Goal: Information Seeking & Learning: Learn about a topic

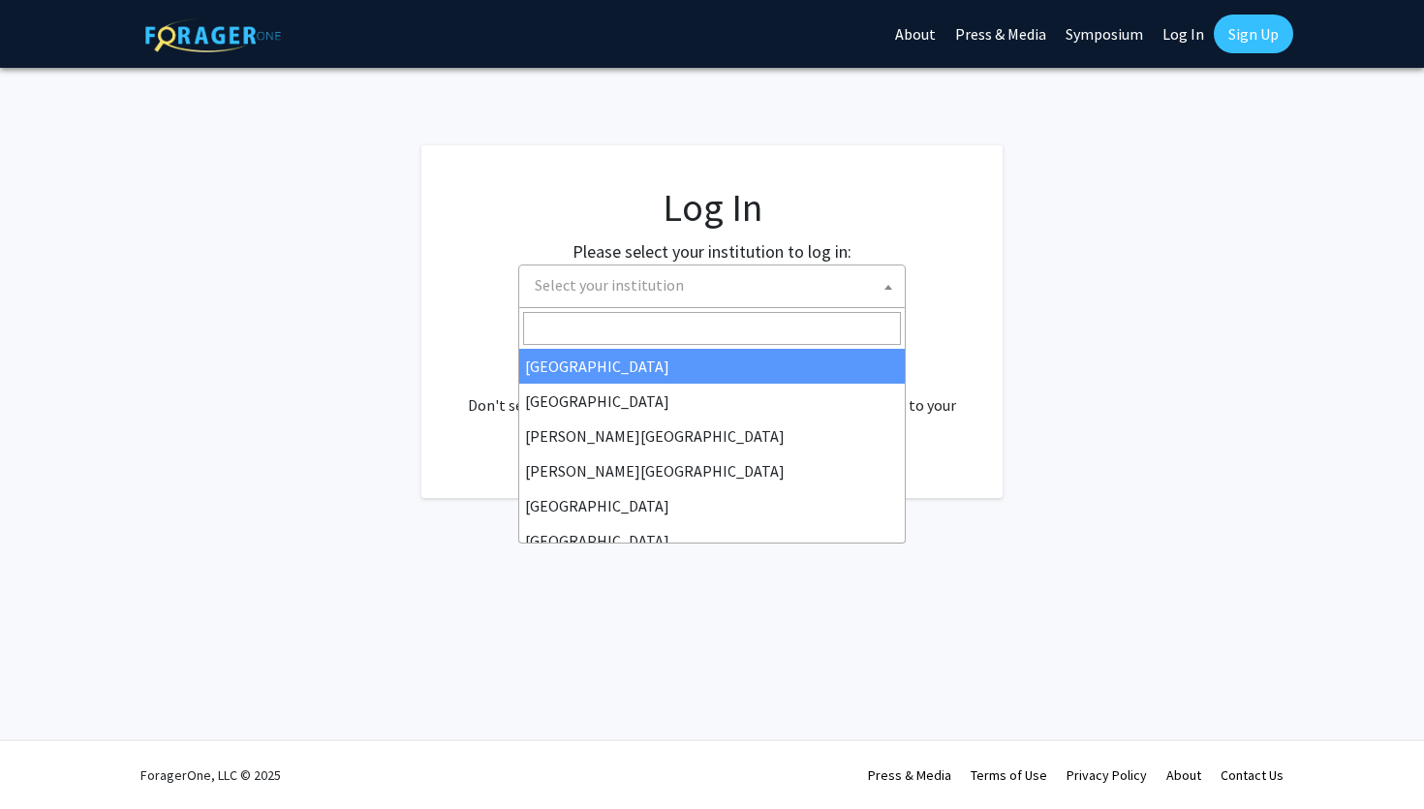
click at [823, 290] on span "Select your institution" at bounding box center [716, 285] width 378 height 40
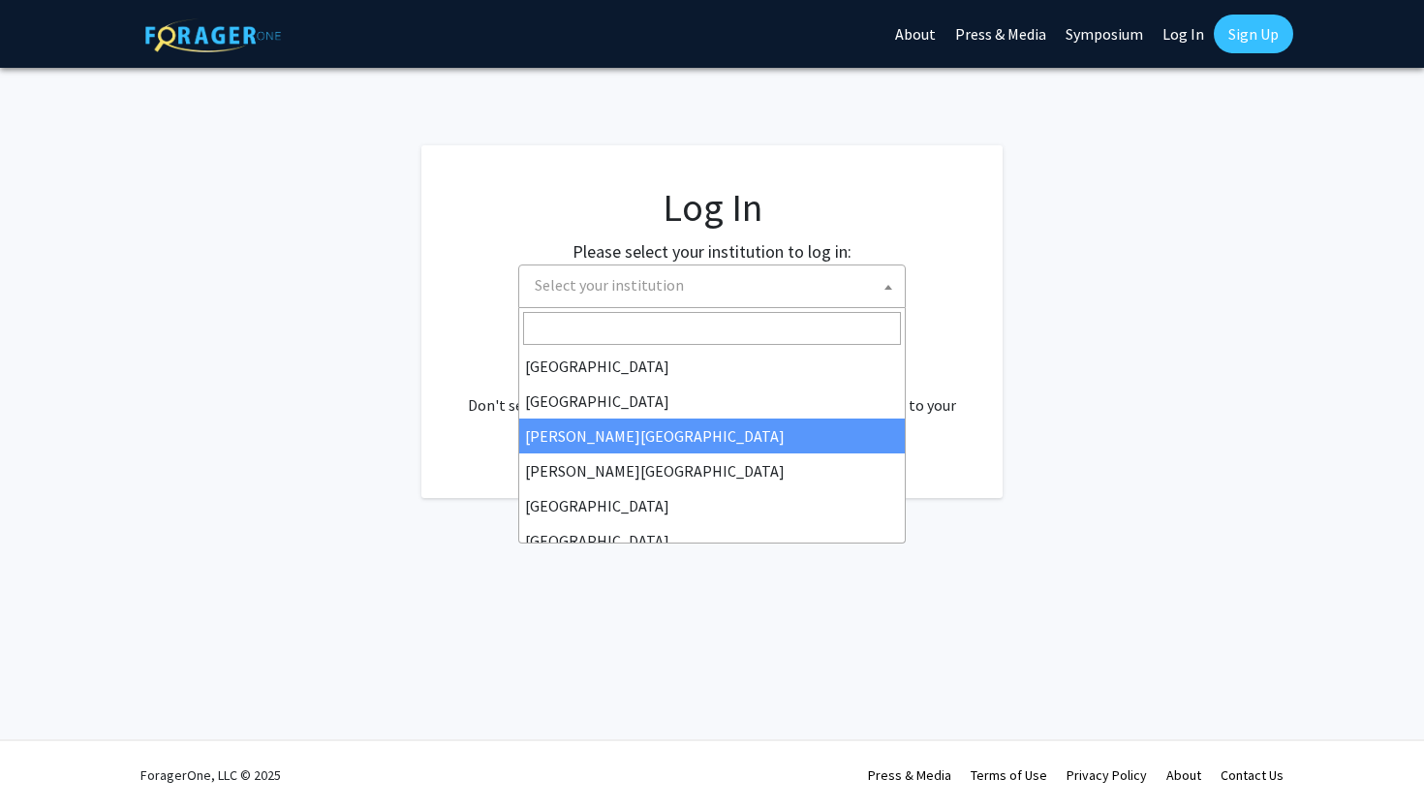
select select "5"
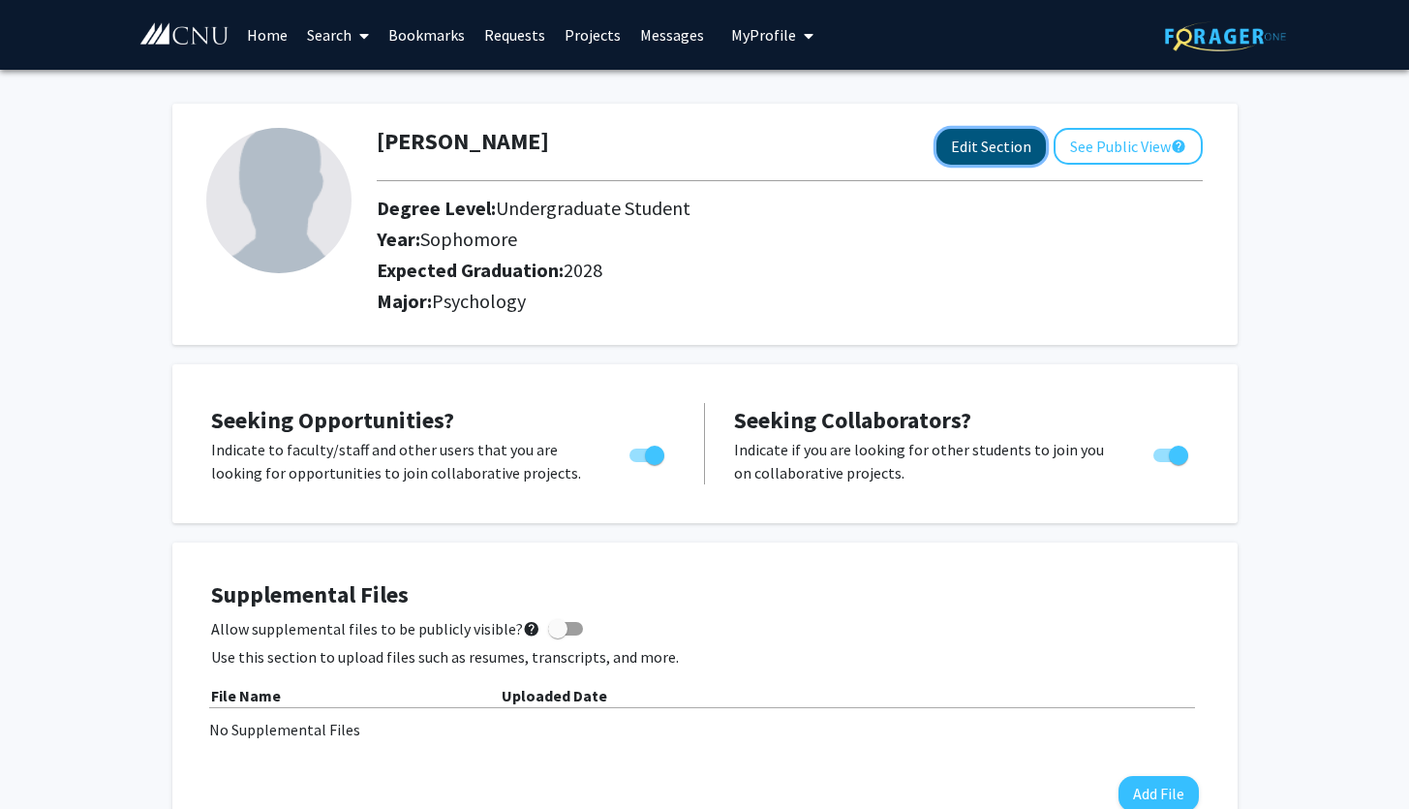
click at [1006, 150] on button "Edit Section" at bounding box center [991, 147] width 109 height 36
select select "sophomore"
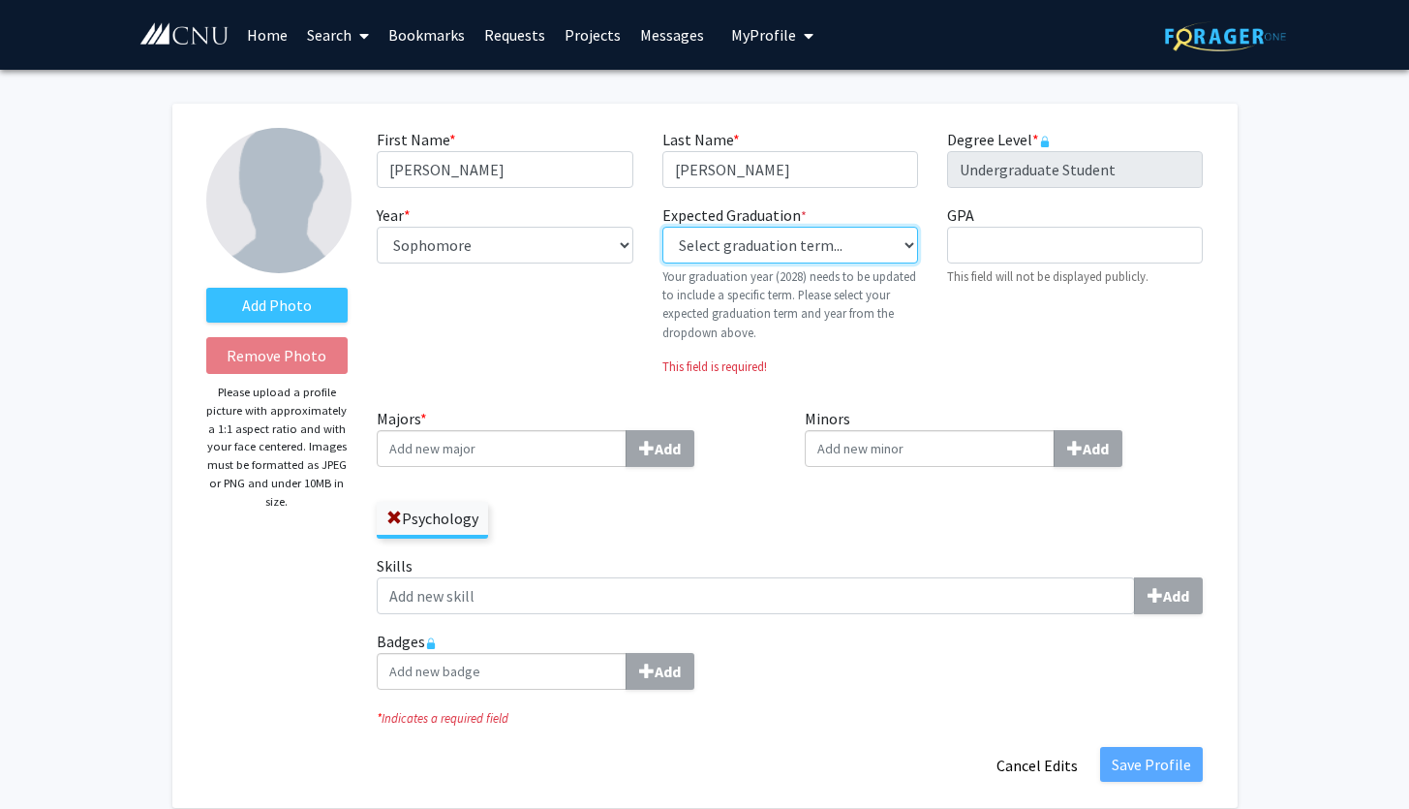
click at [832, 256] on select "Select graduation term... Previous: 2028 (Please select a specific term) Spring…" at bounding box center [791, 245] width 256 height 37
select select "38: spring_2027"
click at [663, 227] on select "Select graduation term... Previous: 2028 (Please select a specific term) Spring…" at bounding box center [791, 245] width 256 height 37
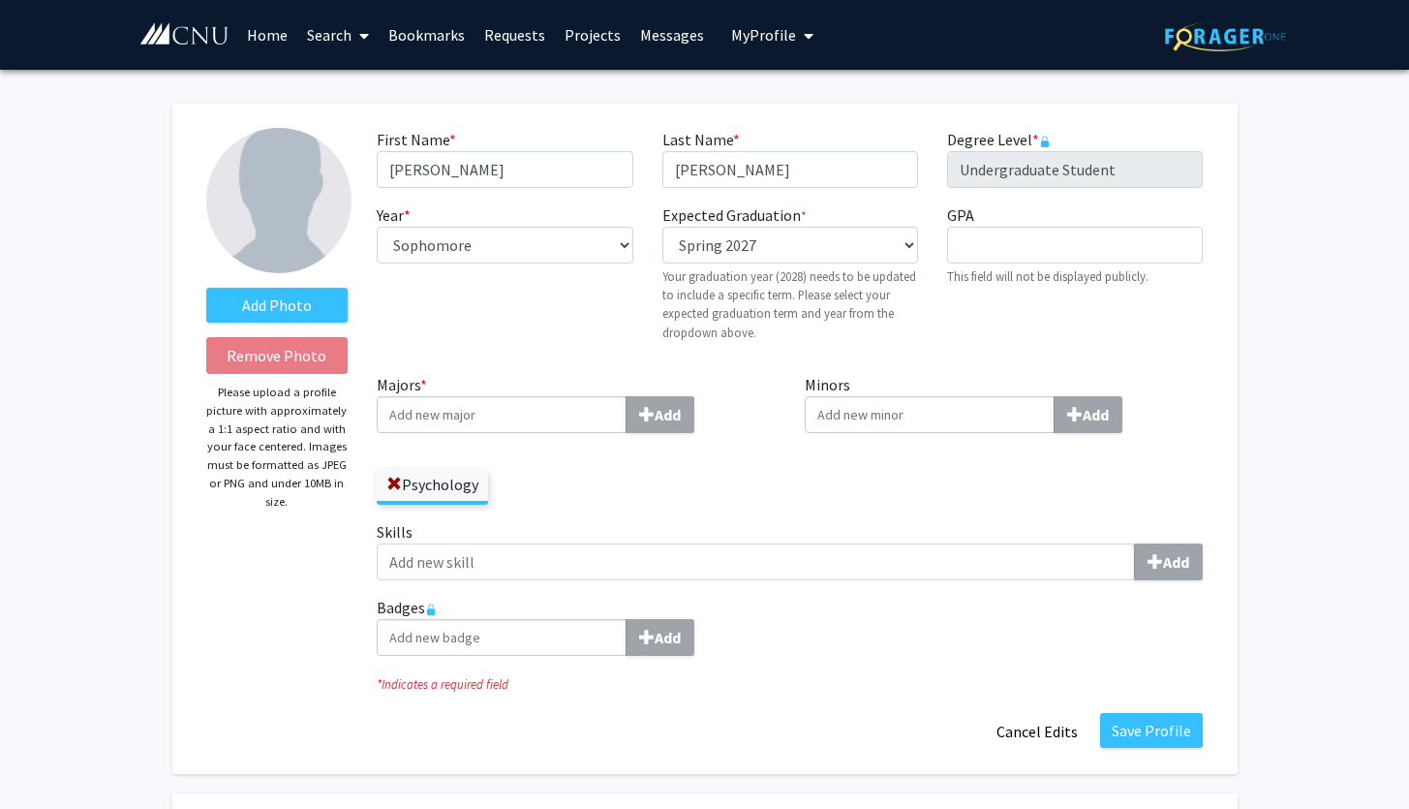
click at [925, 321] on div "Expected Graduation * required Select graduation term... Previous: 2028 (Please…" at bounding box center [790, 280] width 285 height 154
click at [532, 424] on input "Majors * Add" at bounding box center [502, 414] width 250 height 37
click at [913, 415] on input "Minors Add" at bounding box center [930, 414] width 250 height 37
type input "cr"
click at [857, 448] on span "iminology" at bounding box center [865, 450] width 68 height 19
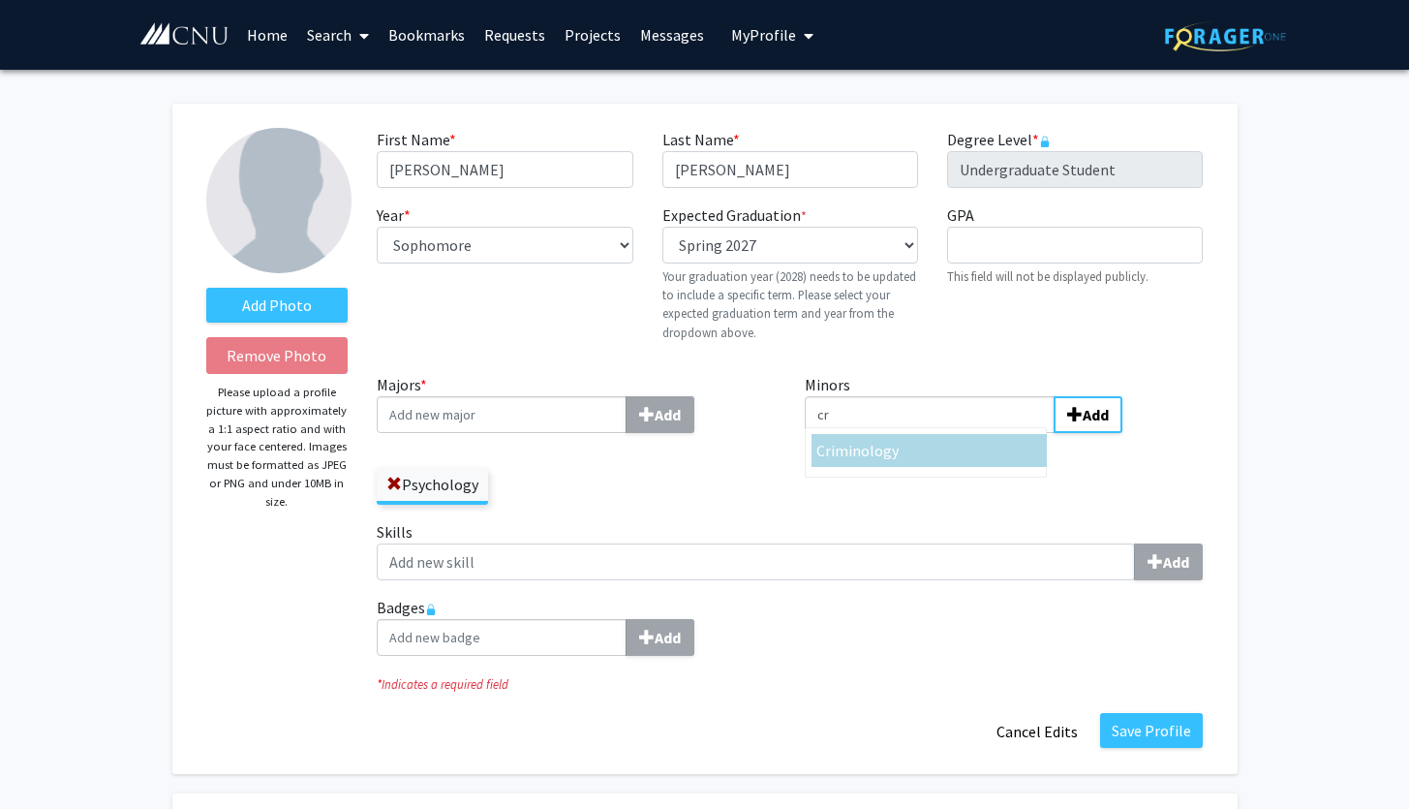
click at [857, 433] on input "cr" at bounding box center [930, 414] width 250 height 37
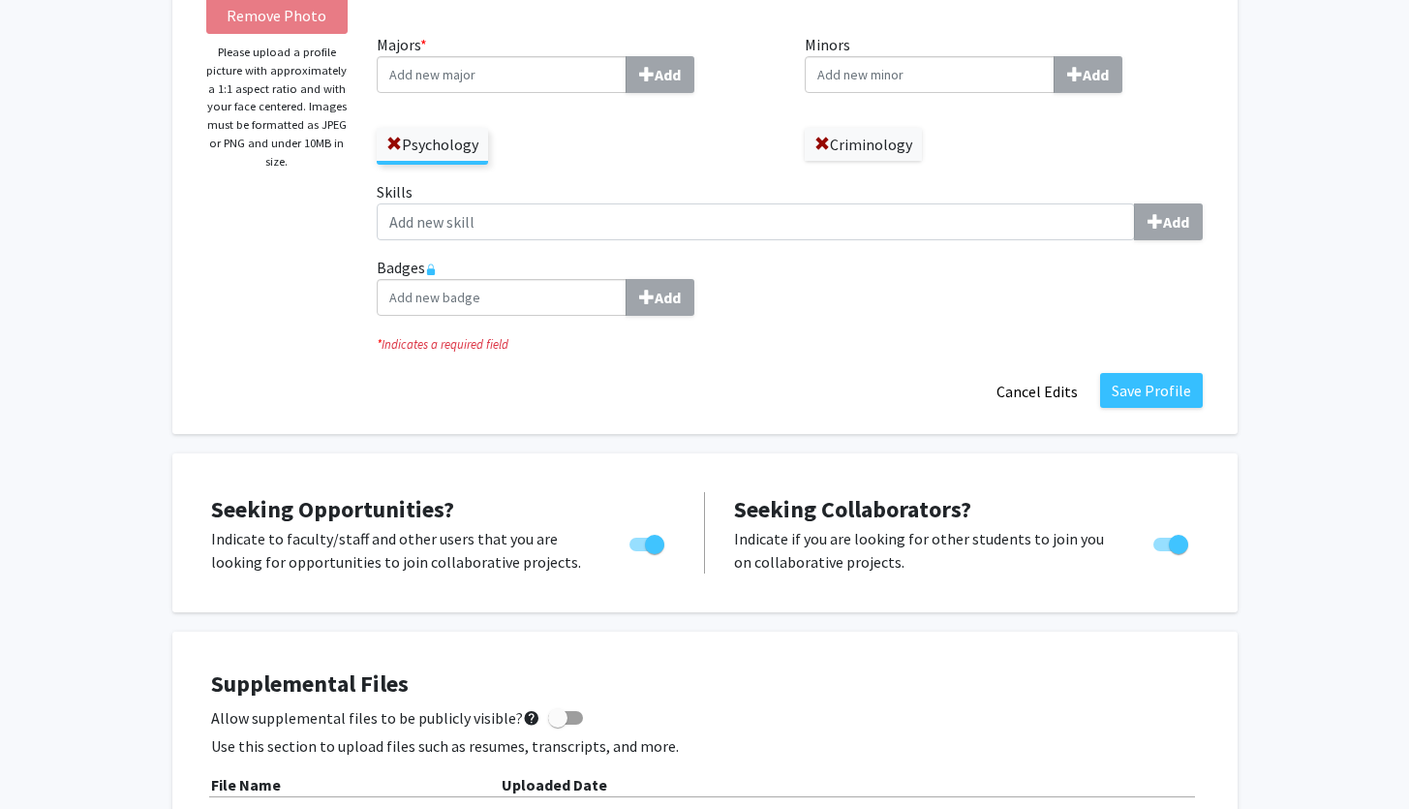
scroll to position [346, 0]
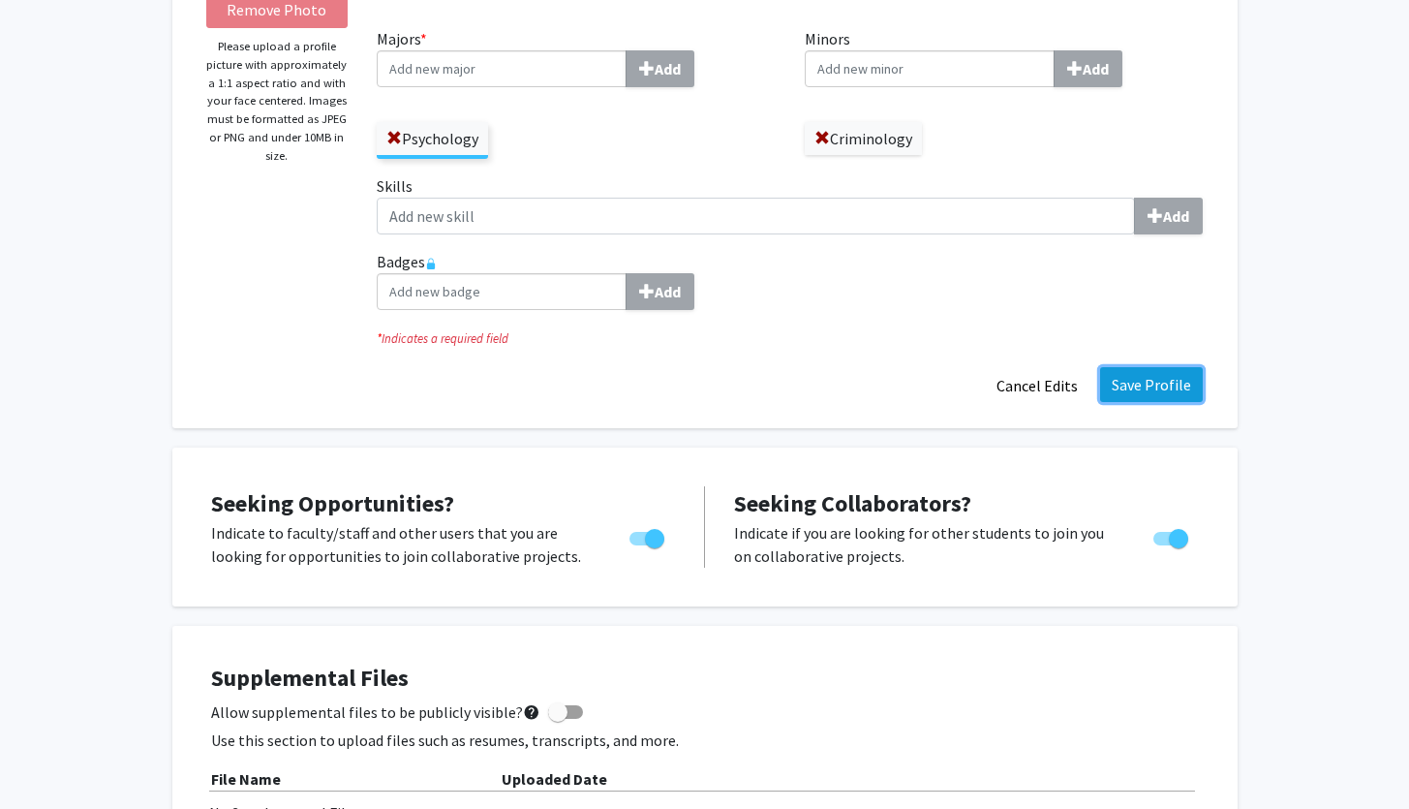
click at [1163, 379] on button "Save Profile" at bounding box center [1151, 384] width 103 height 35
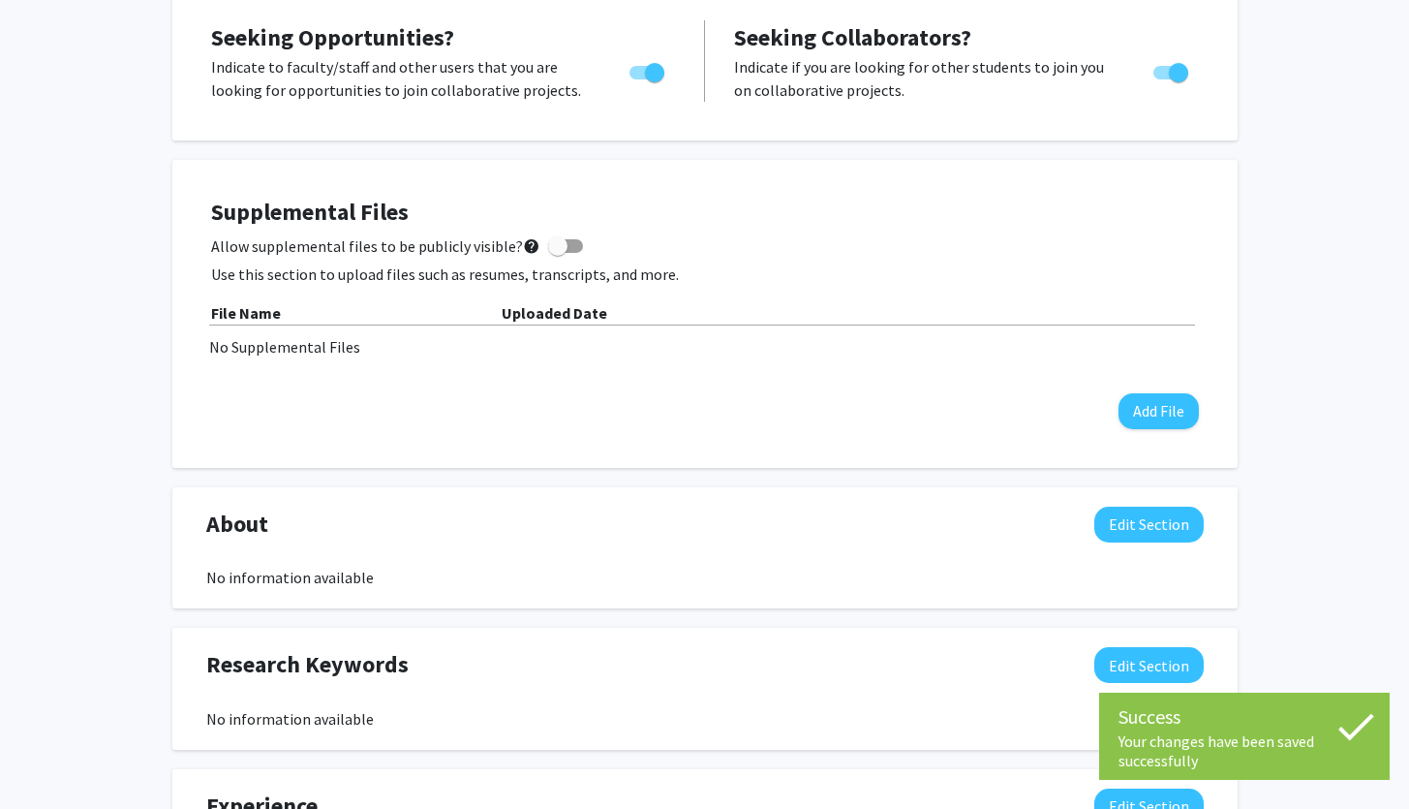
scroll to position [419, 0]
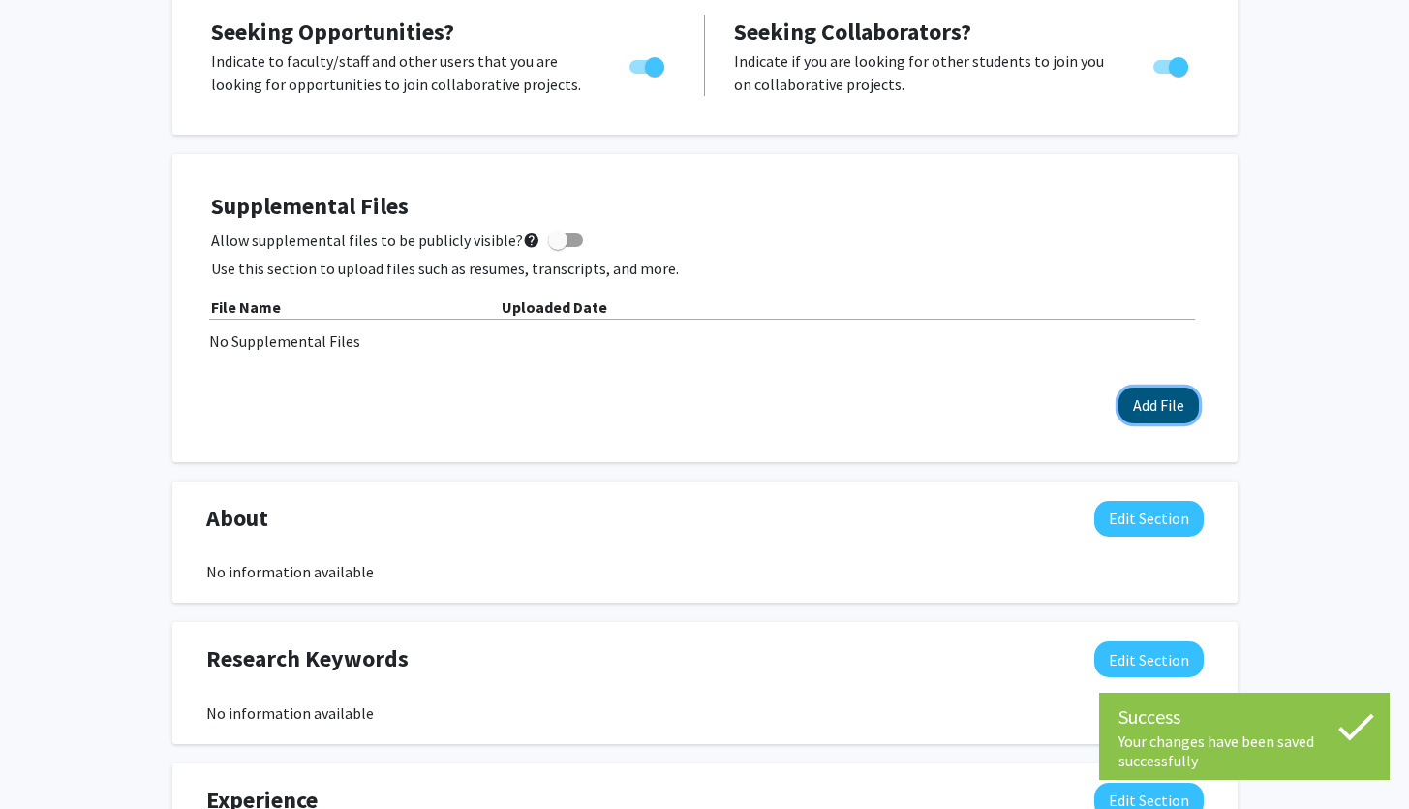
click at [1130, 402] on button "Add File" at bounding box center [1159, 405] width 80 height 36
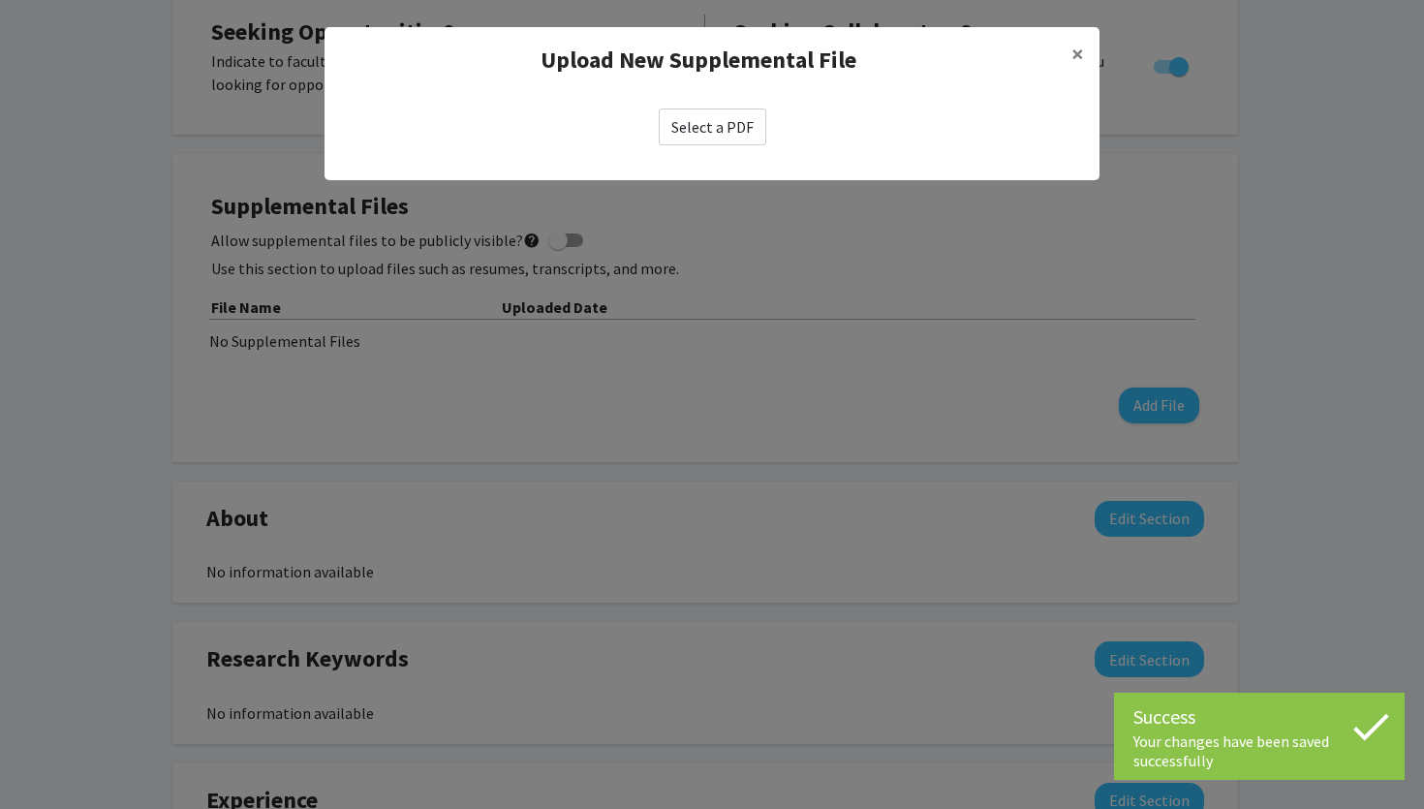
click at [682, 118] on label "Select a PDF" at bounding box center [713, 126] width 108 height 37
click at [0, 0] on input "Select a PDF" at bounding box center [0, 0] width 0 height 0
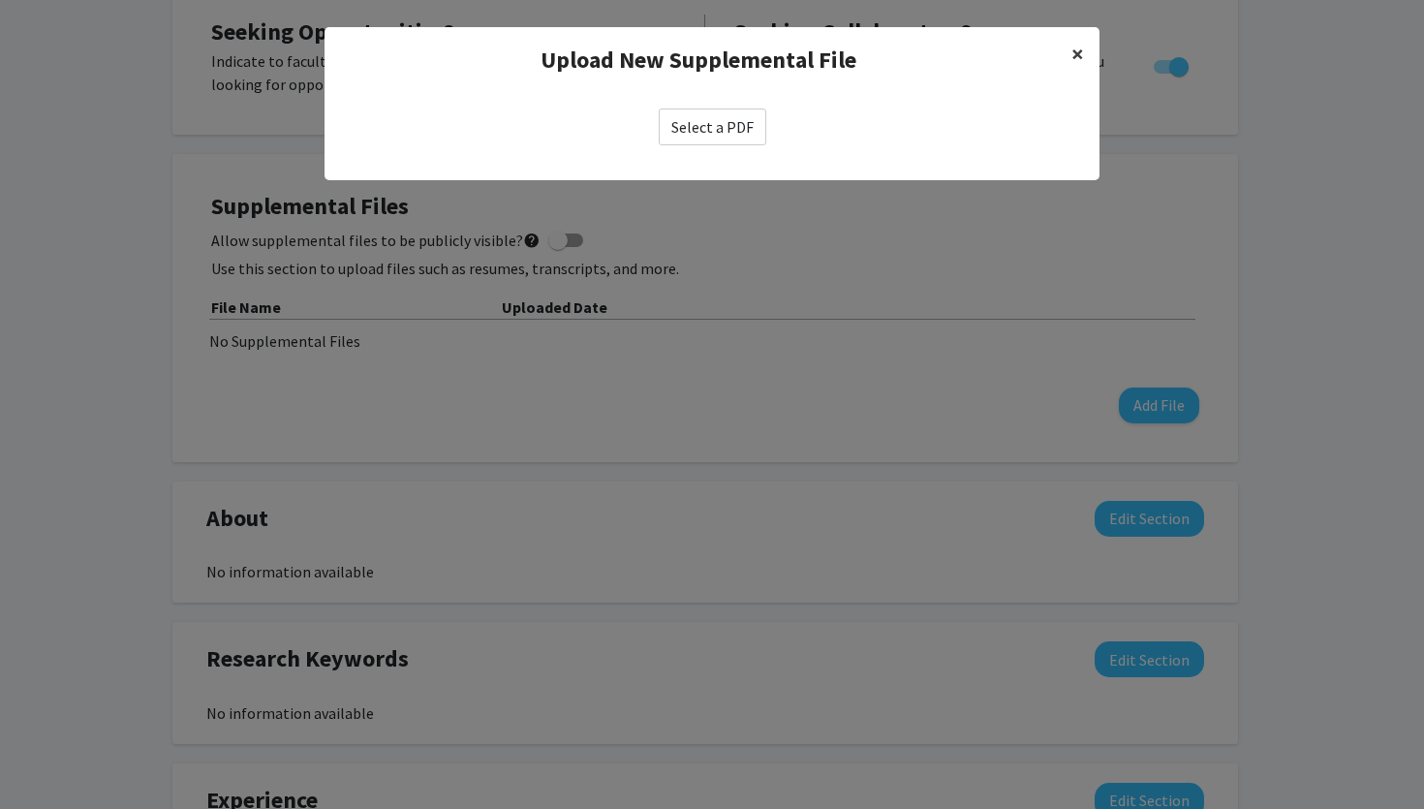
click at [1074, 63] on span "×" at bounding box center [1077, 54] width 13 height 30
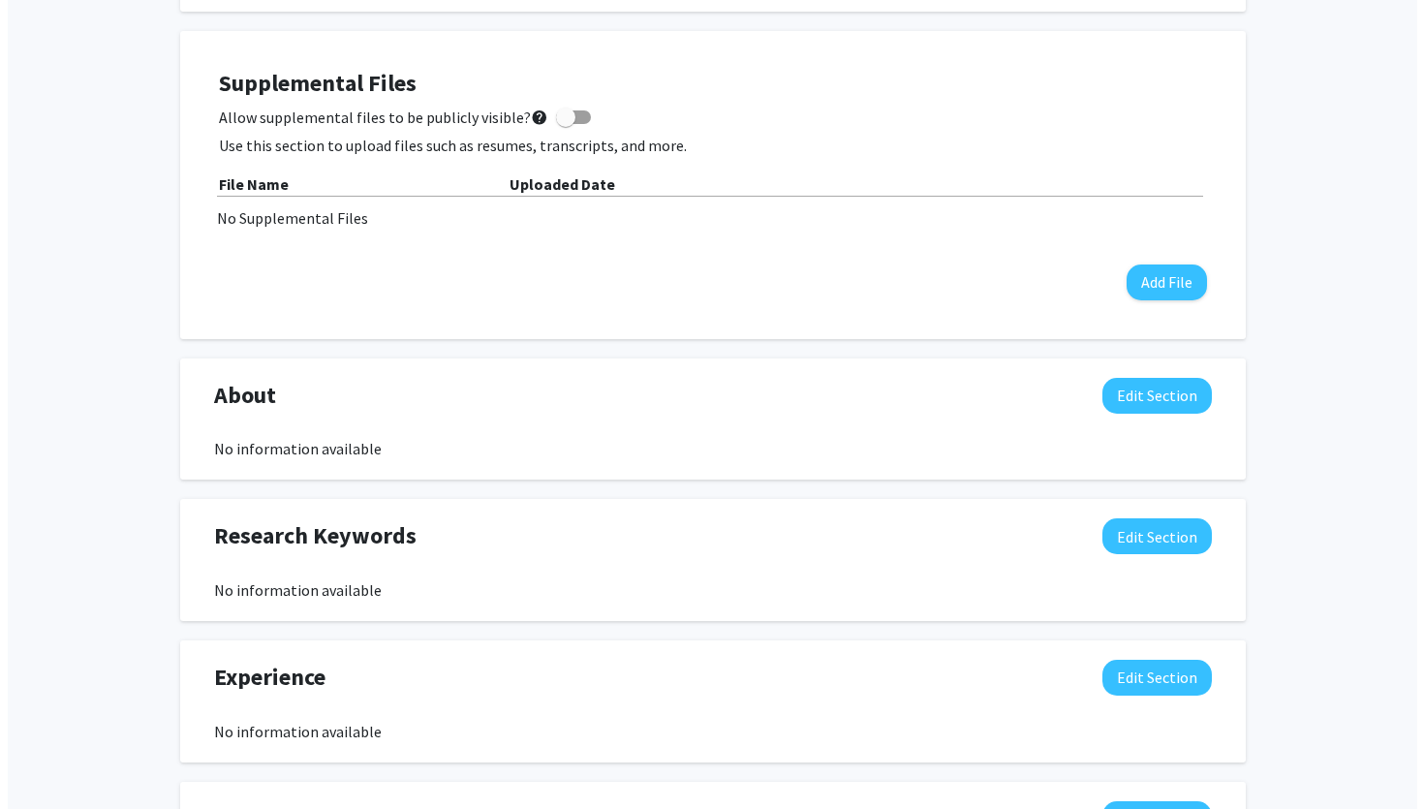
scroll to position [538, 0]
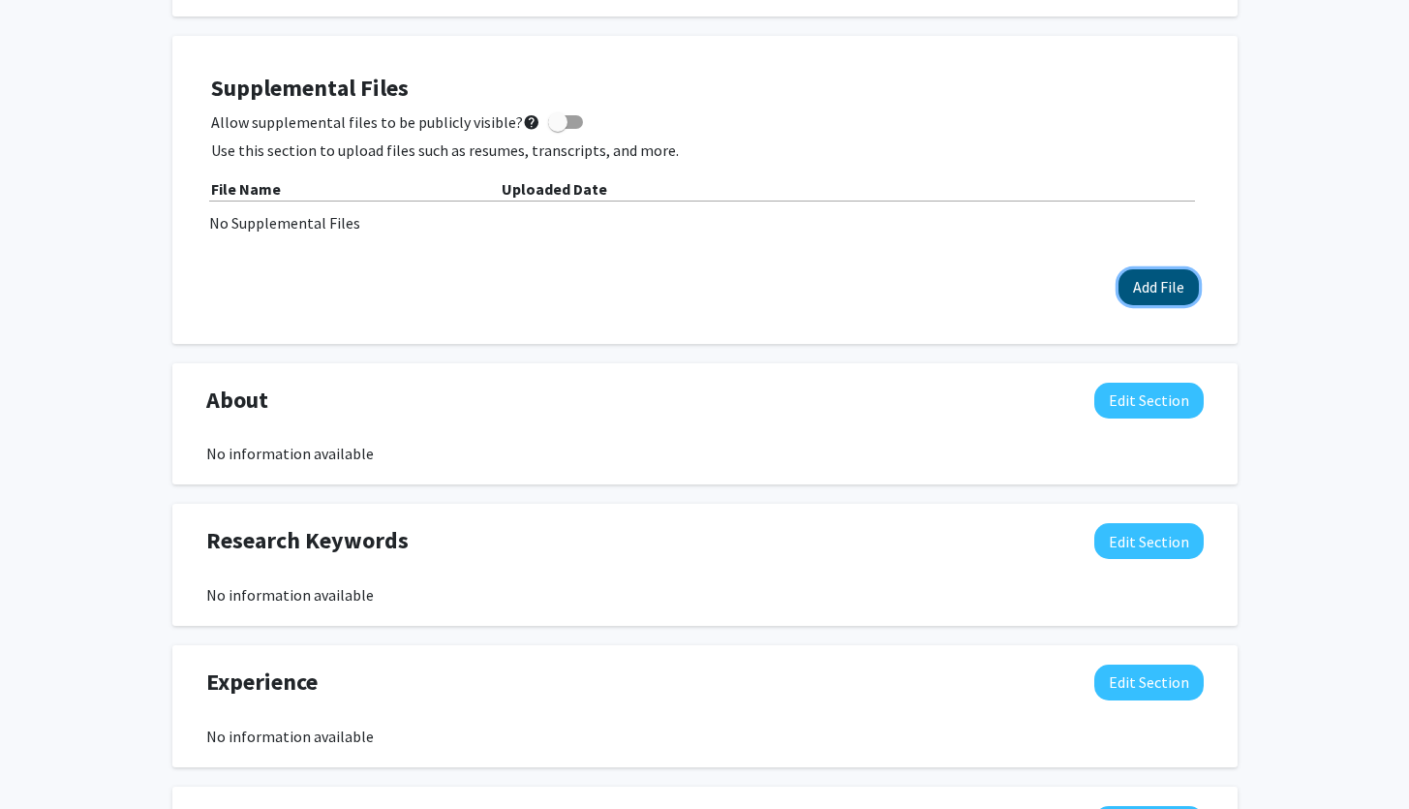
click at [1140, 294] on button "Add File" at bounding box center [1159, 287] width 80 height 36
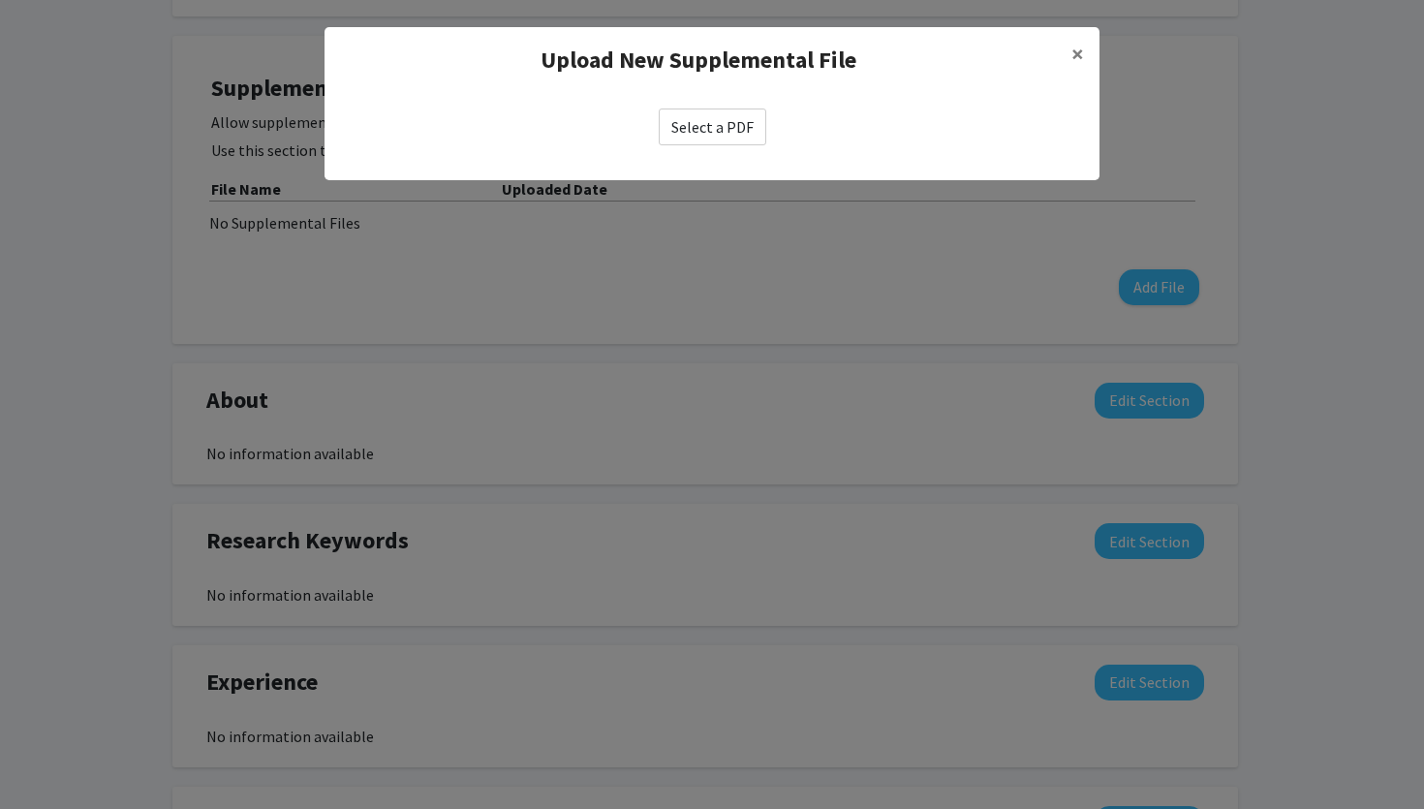
click at [670, 119] on label "Select a PDF" at bounding box center [713, 126] width 108 height 37
click at [0, 0] on input "Select a PDF" at bounding box center [0, 0] width 0 height 0
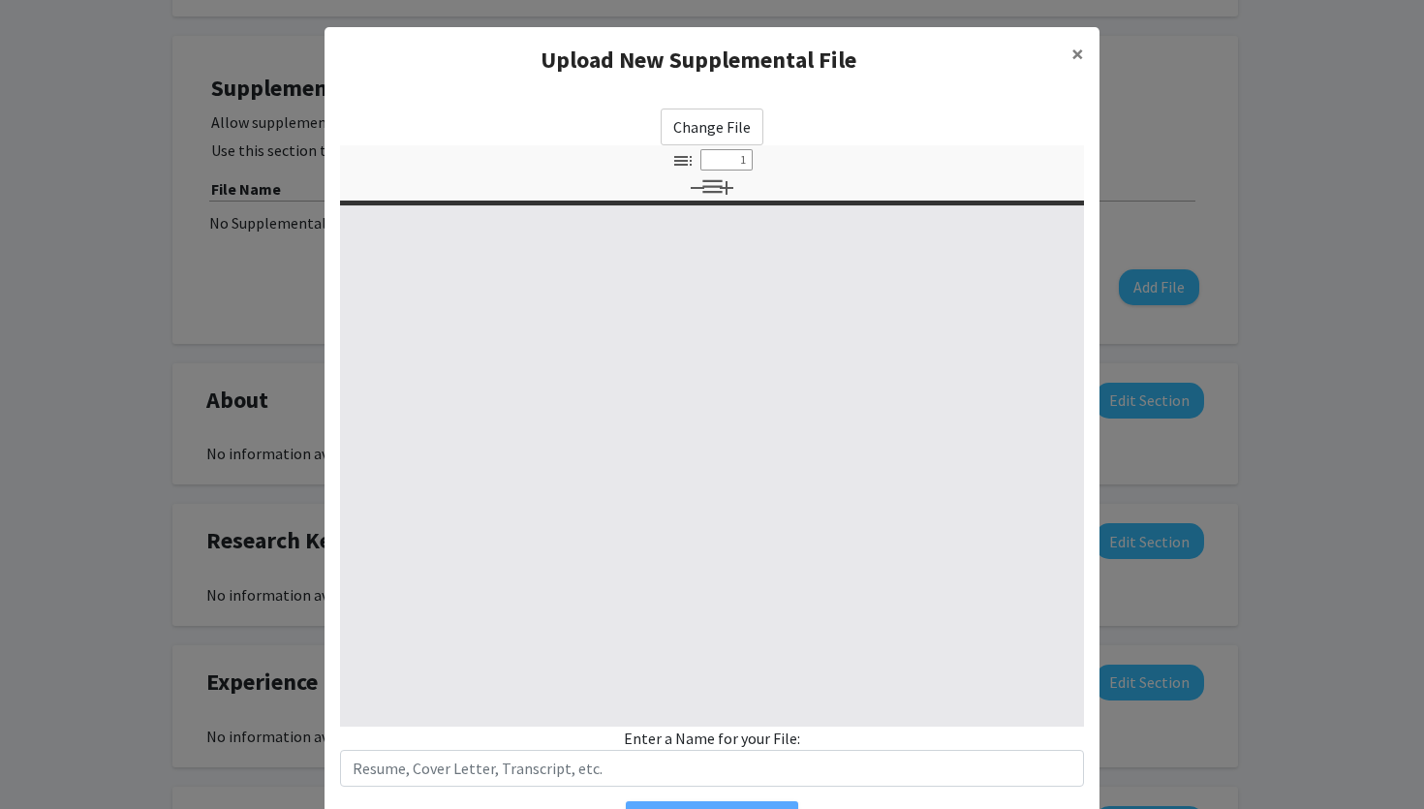
select select "custom"
type input "0"
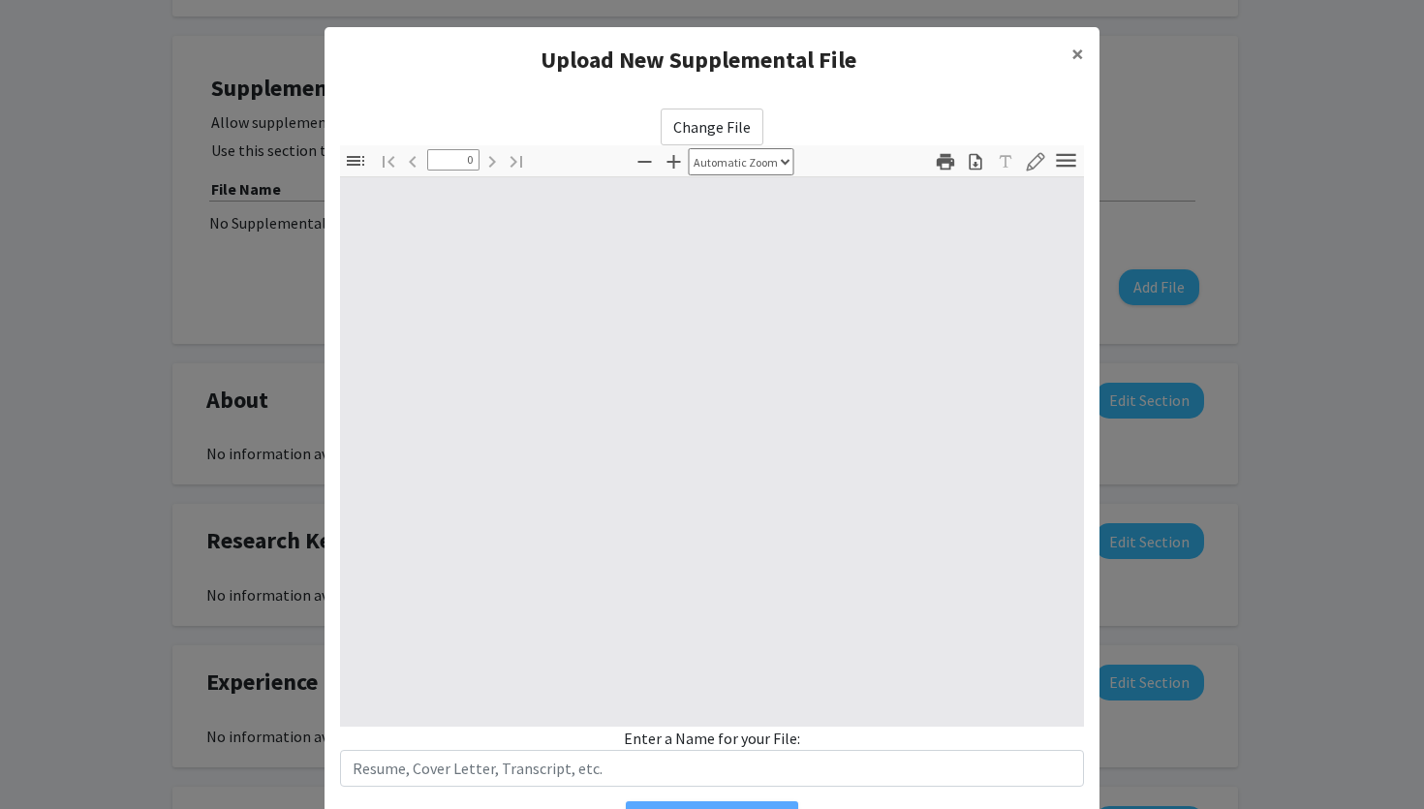
select select "custom"
type input "1"
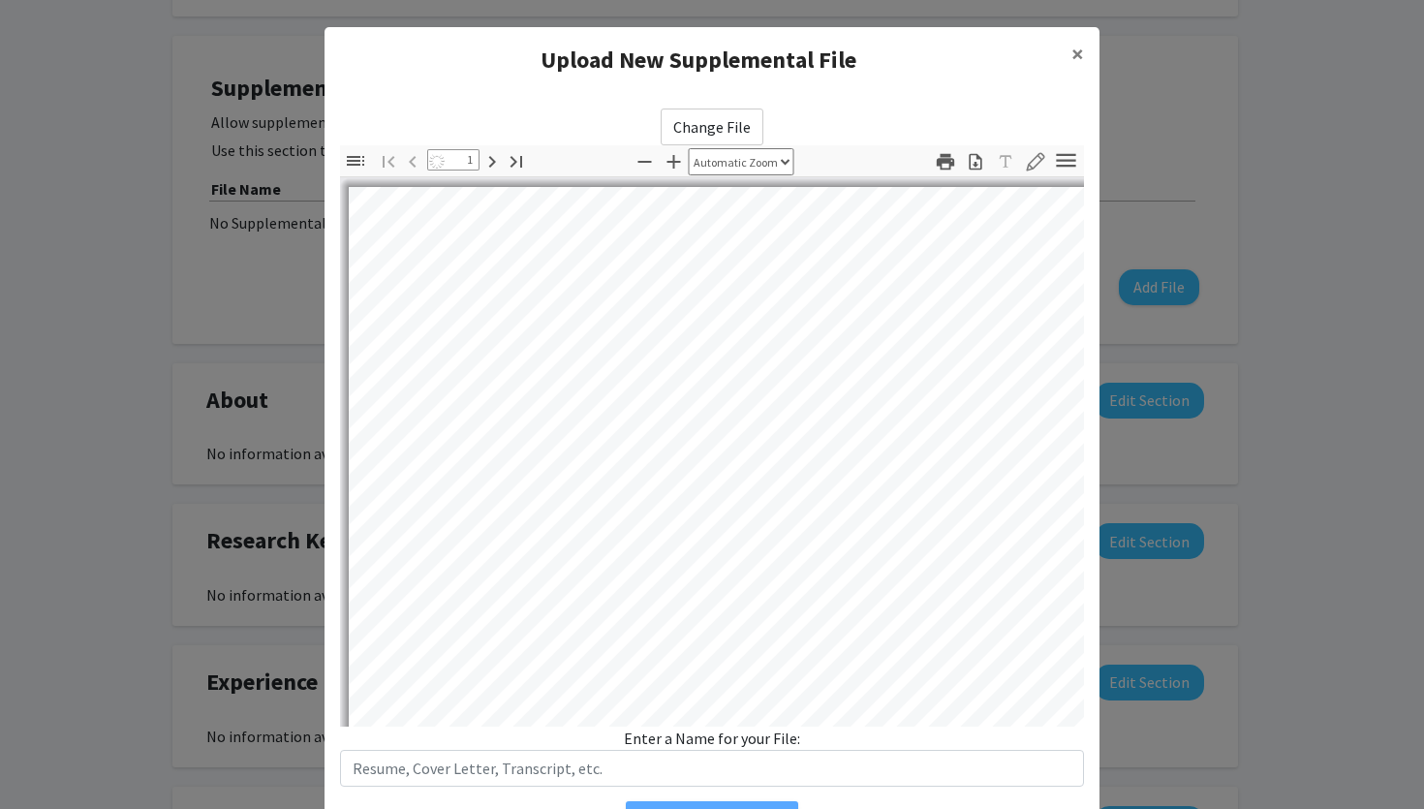
select select "auto"
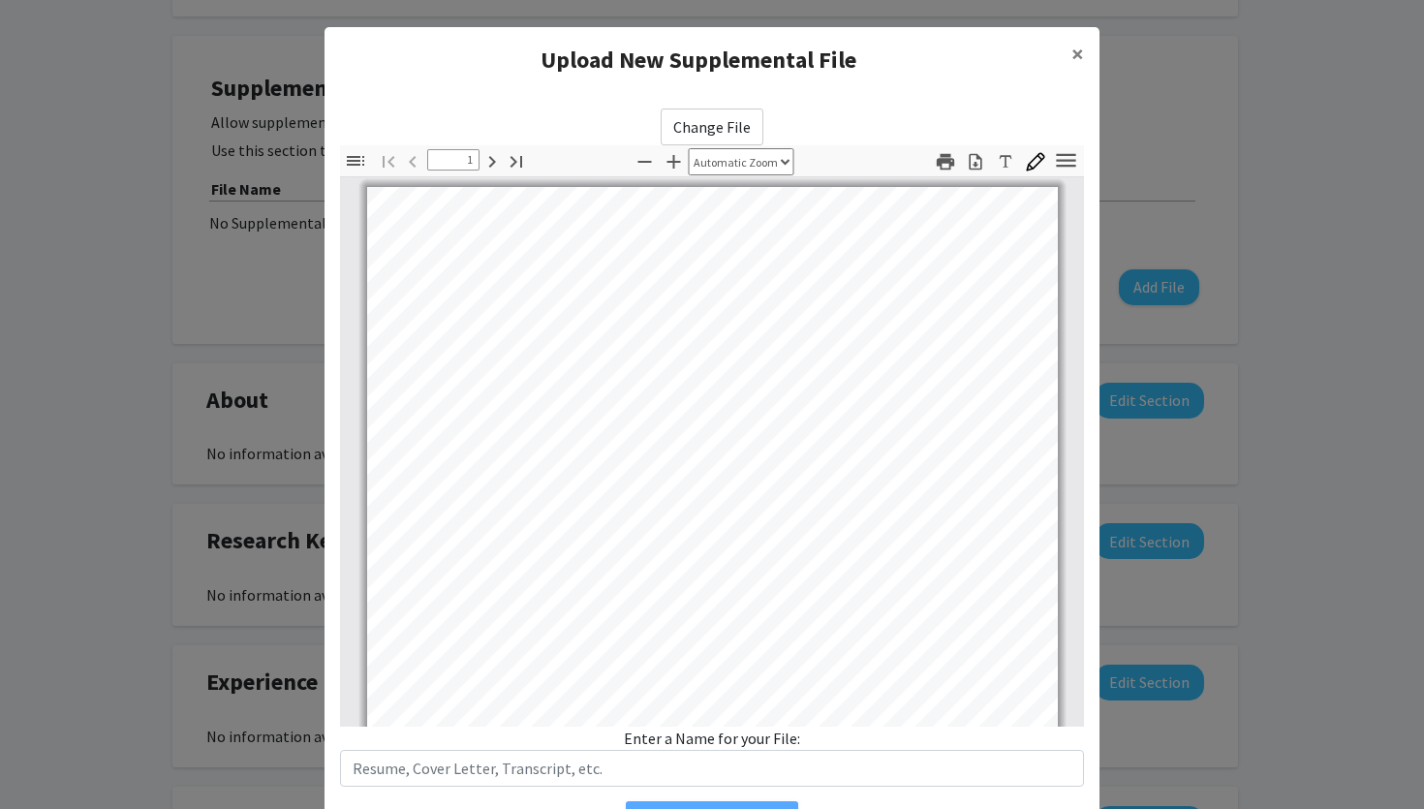
scroll to position [0, 0]
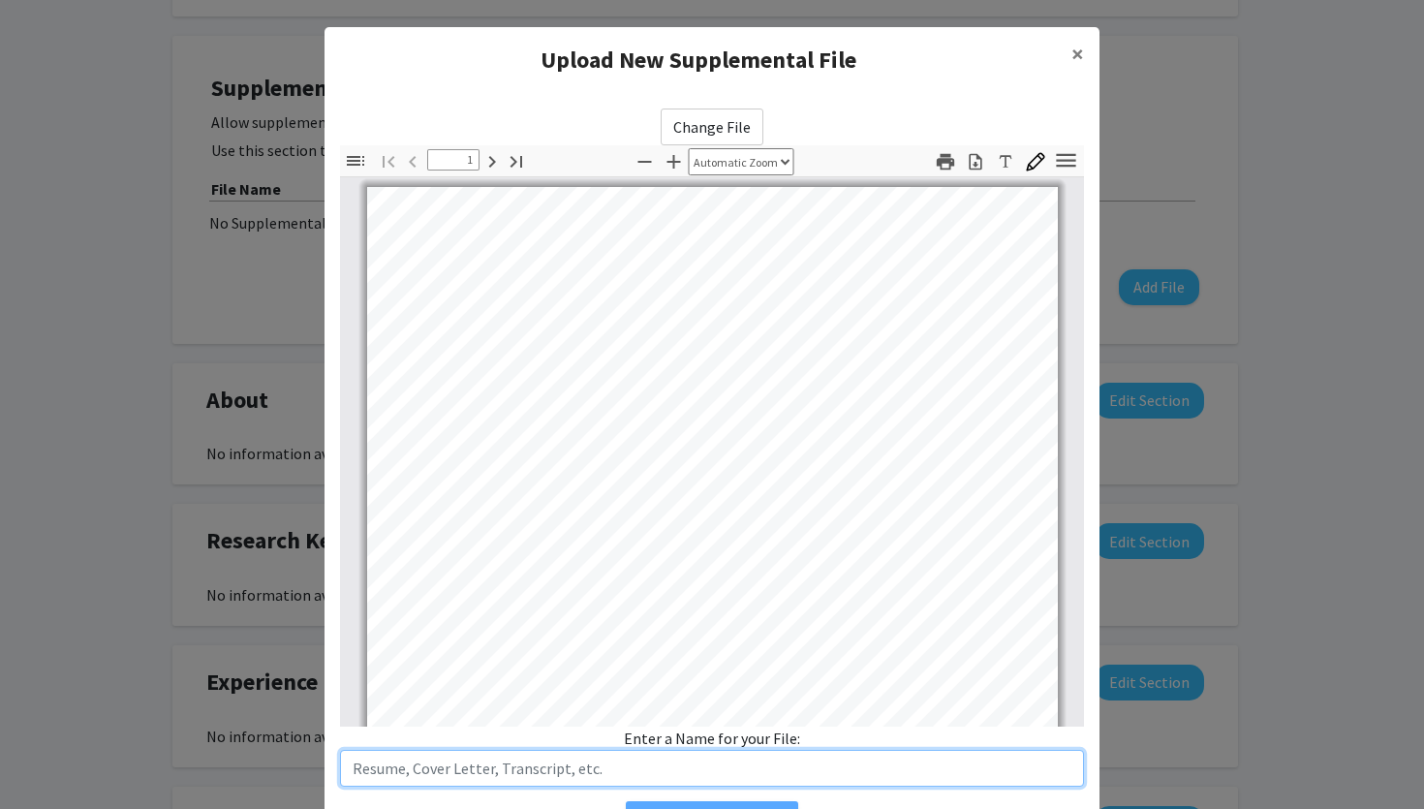
click at [612, 778] on input "text" at bounding box center [712, 768] width 744 height 37
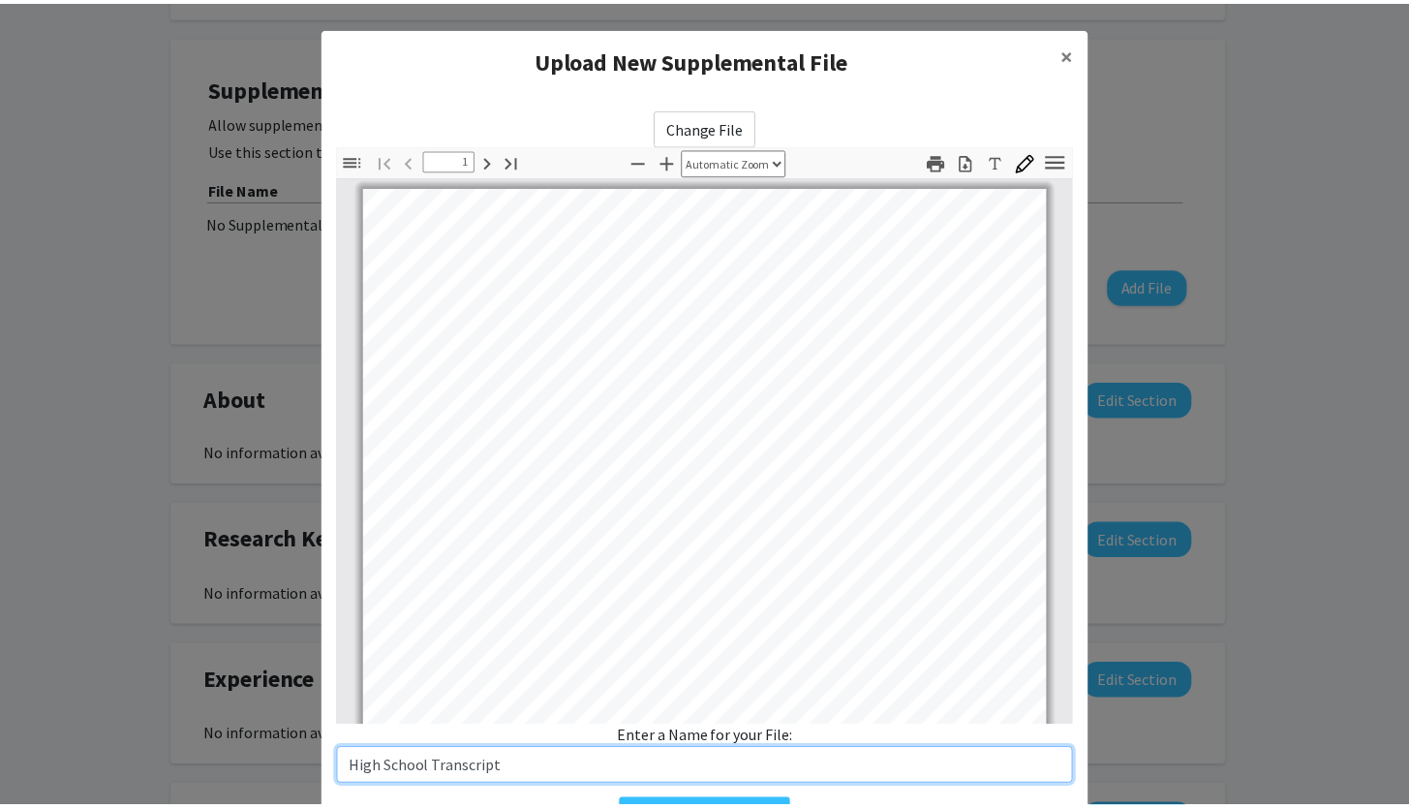
scroll to position [108, 0]
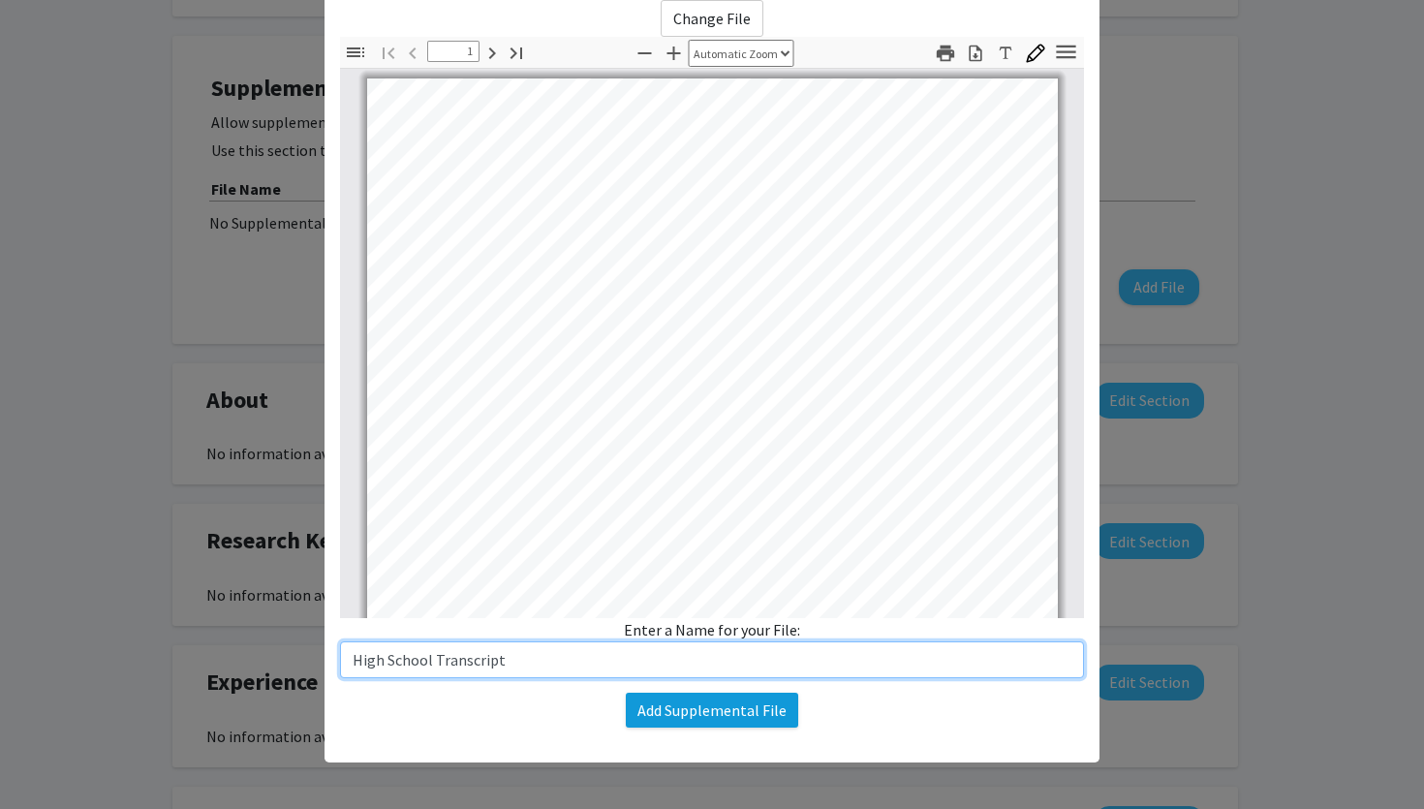
type input "High School Transcript"
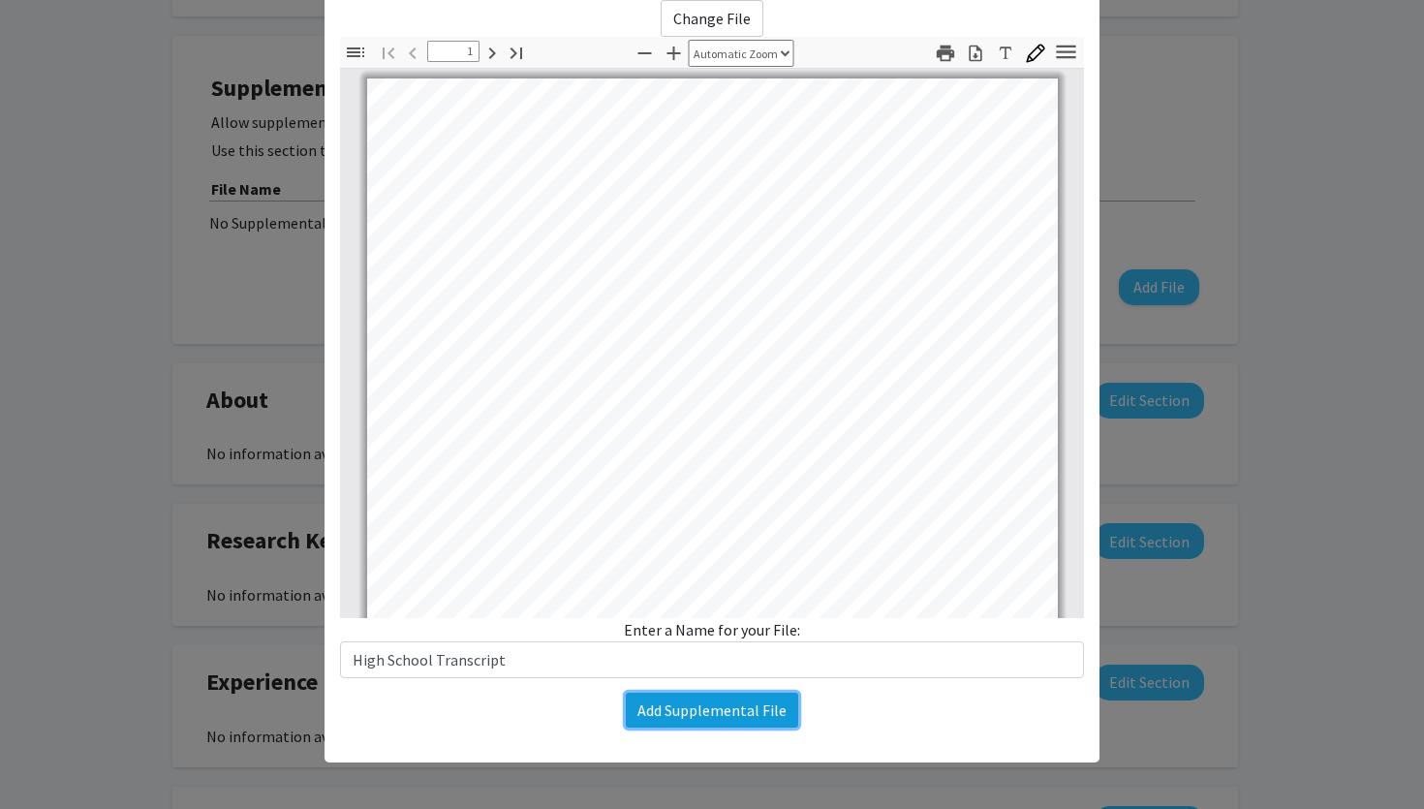
click at [645, 706] on button "Add Supplemental File" at bounding box center [712, 710] width 172 height 35
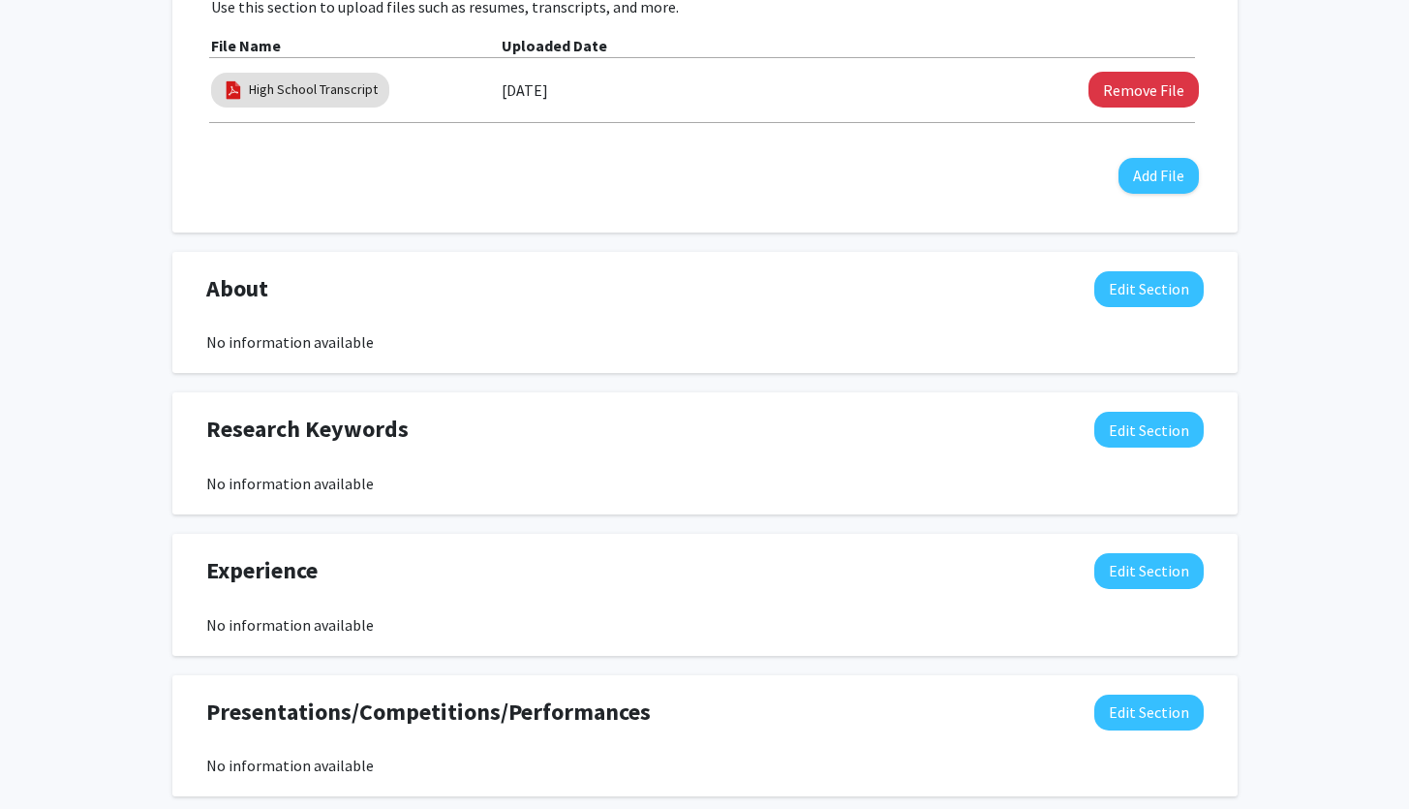
scroll to position [0, 0]
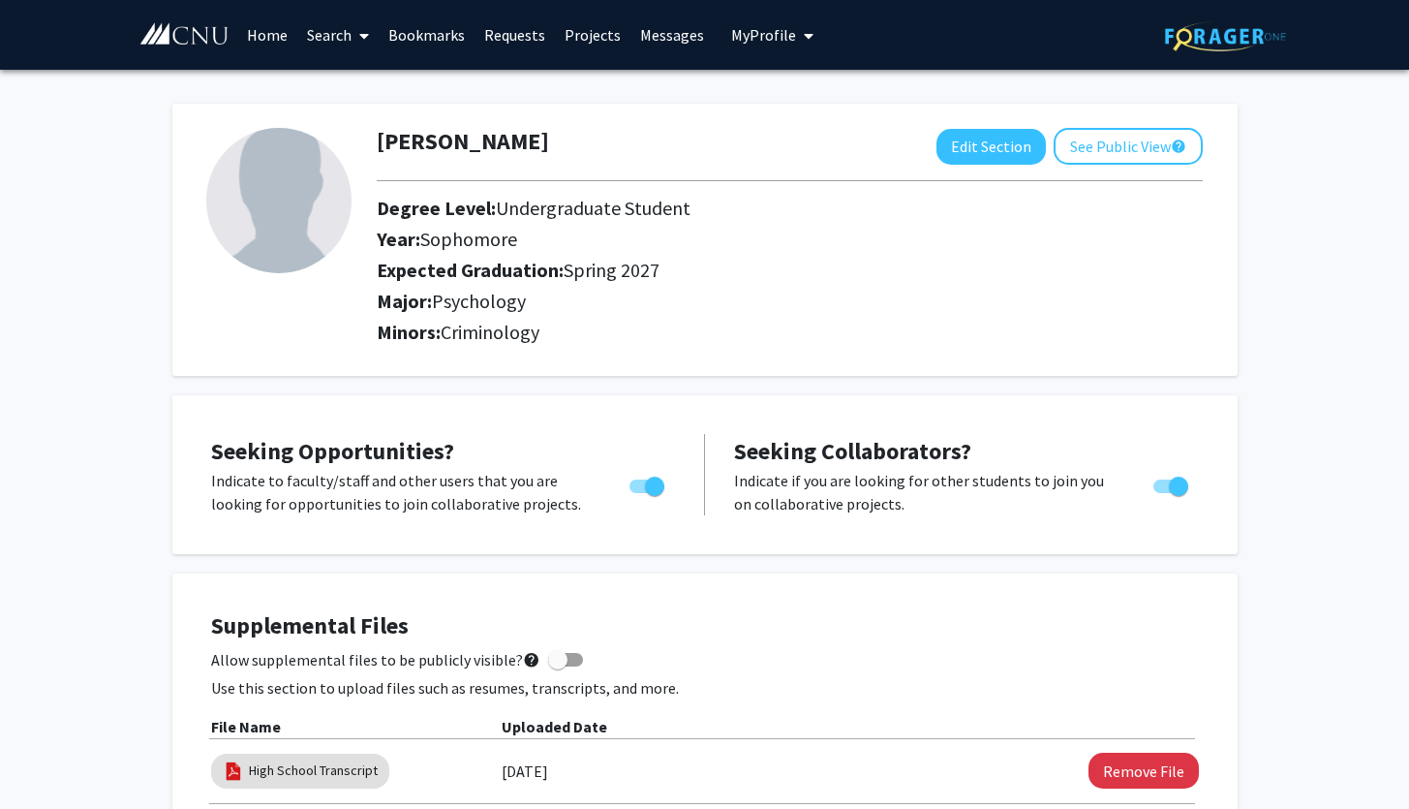
click at [586, 34] on link "Projects" at bounding box center [593, 35] width 76 height 68
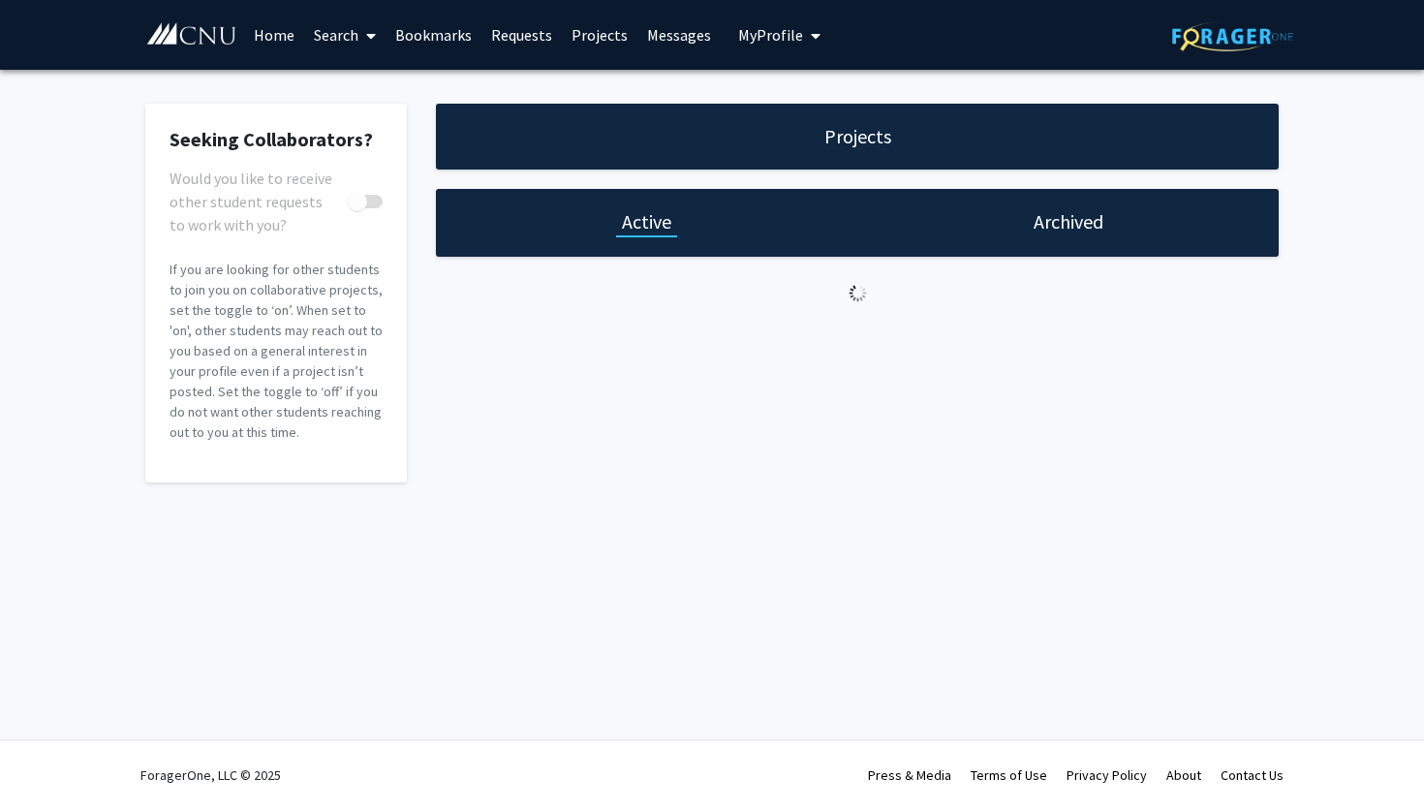
checkbox input "true"
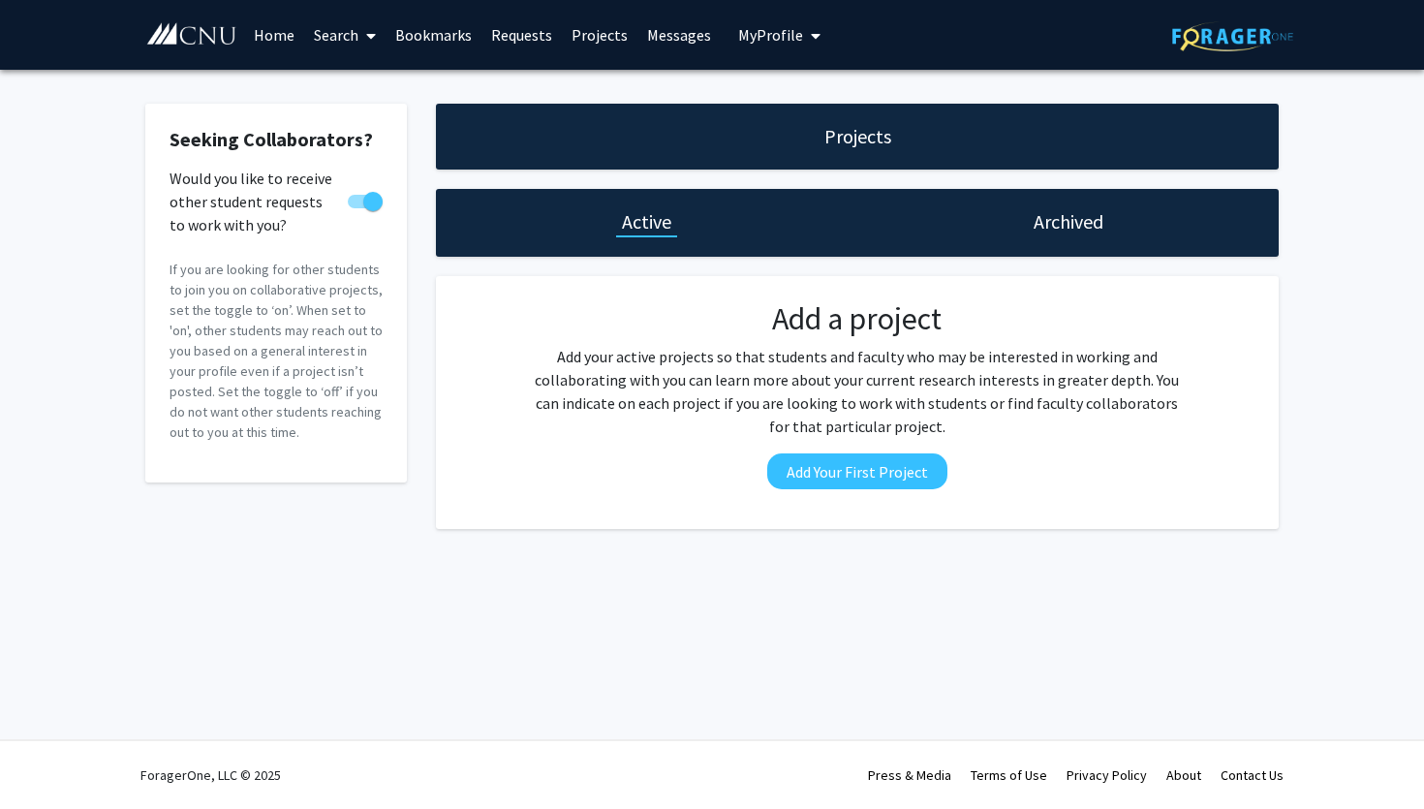
click at [362, 48] on span at bounding box center [366, 36] width 17 height 68
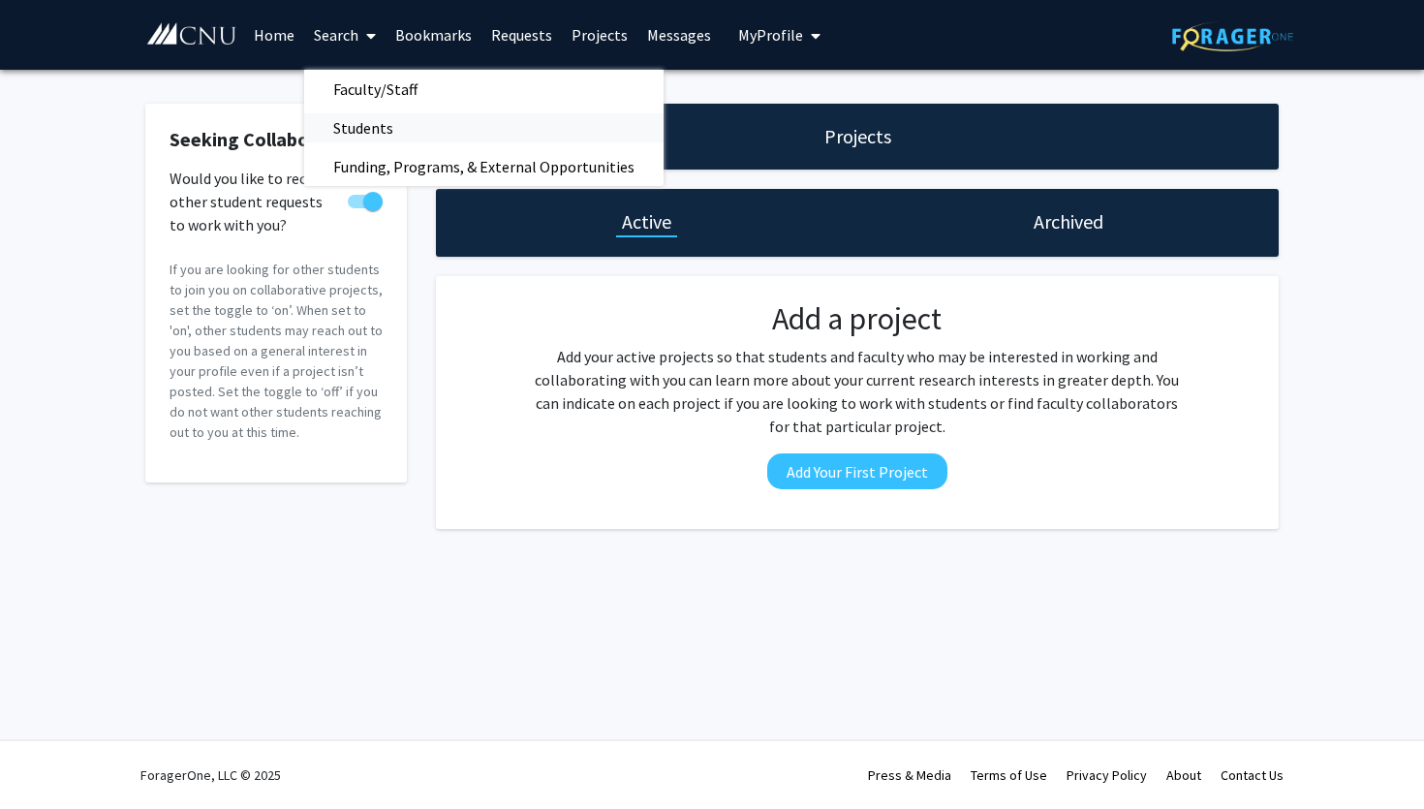
click at [377, 127] on span "Students" at bounding box center [363, 127] width 118 height 39
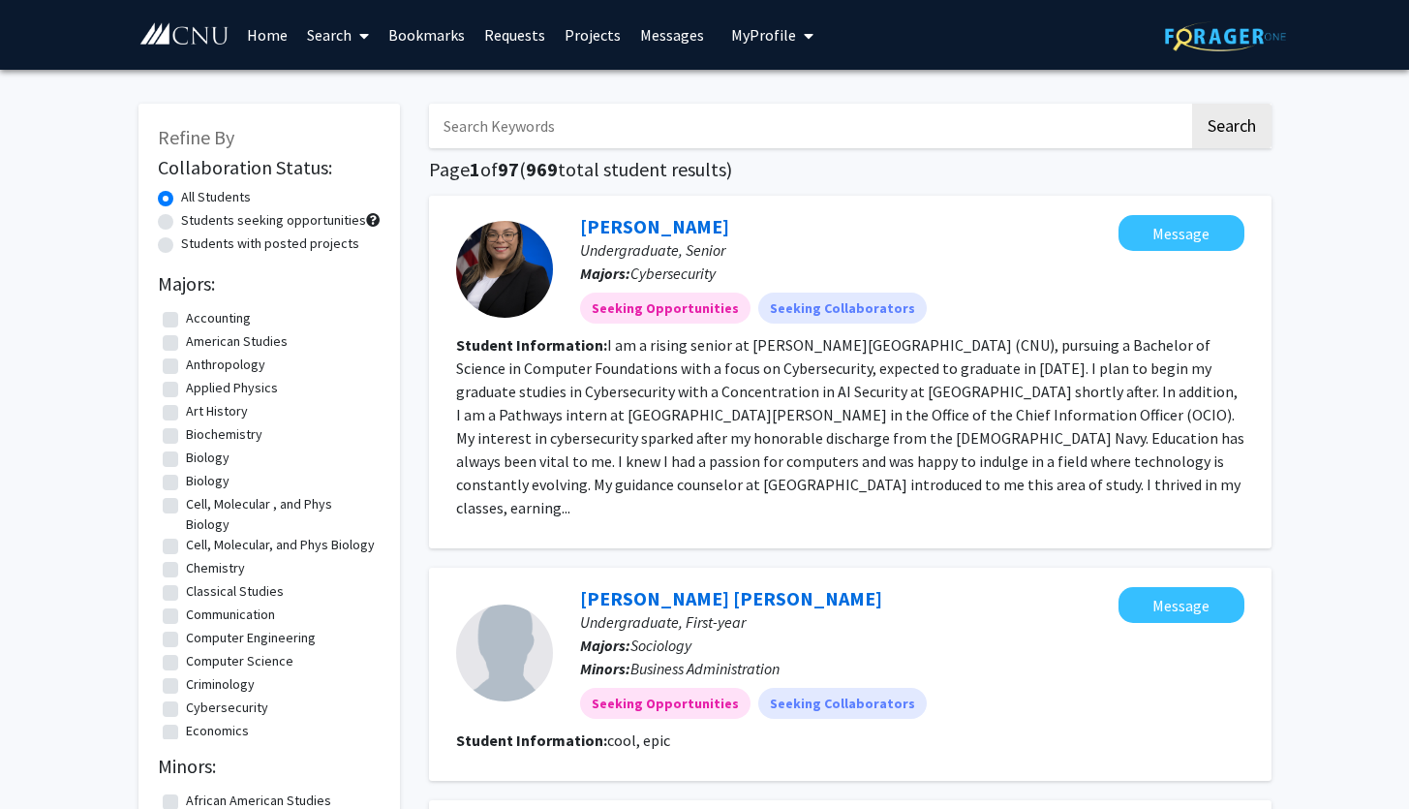
click at [361, 40] on icon at bounding box center [364, 35] width 10 height 15
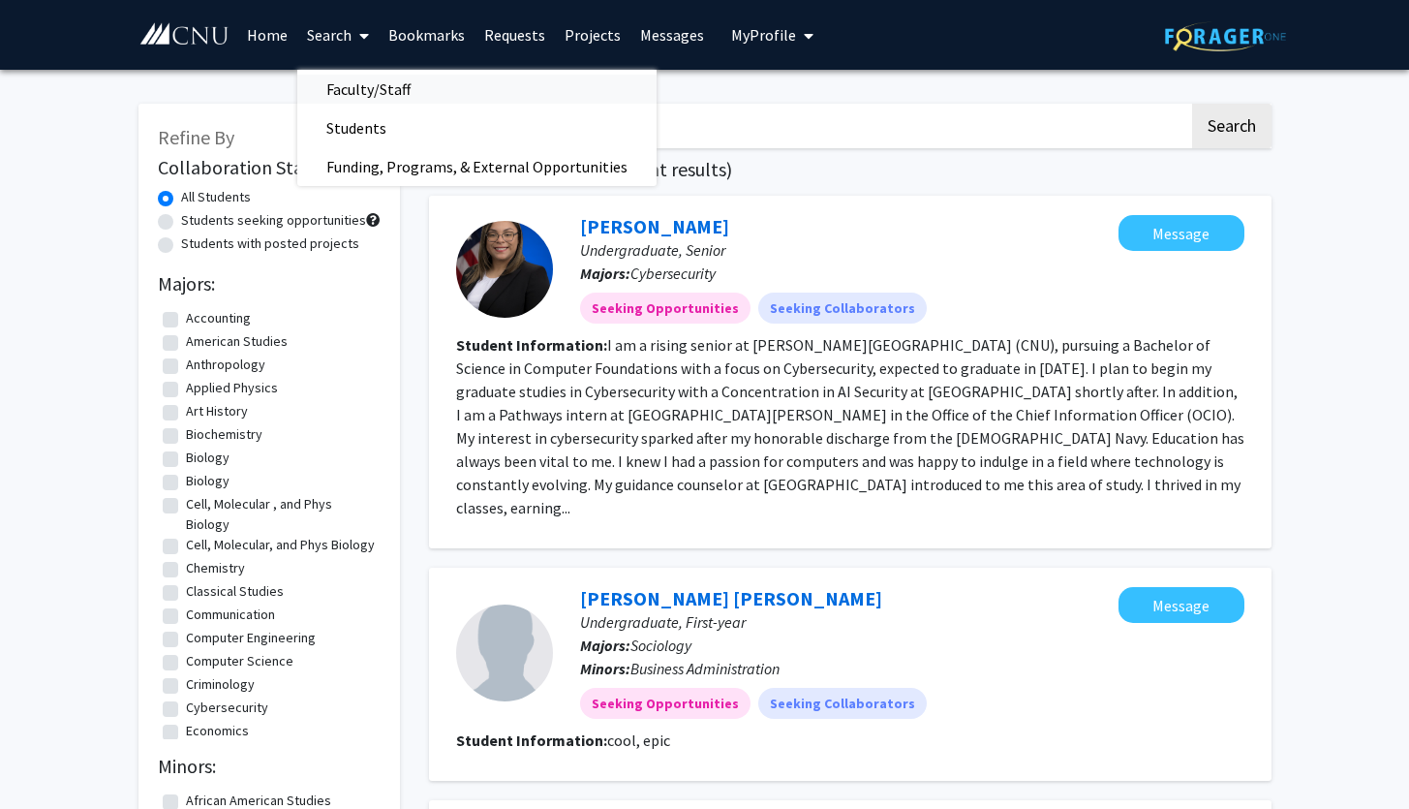
click at [362, 89] on span "Faculty/Staff" at bounding box center [368, 89] width 142 height 39
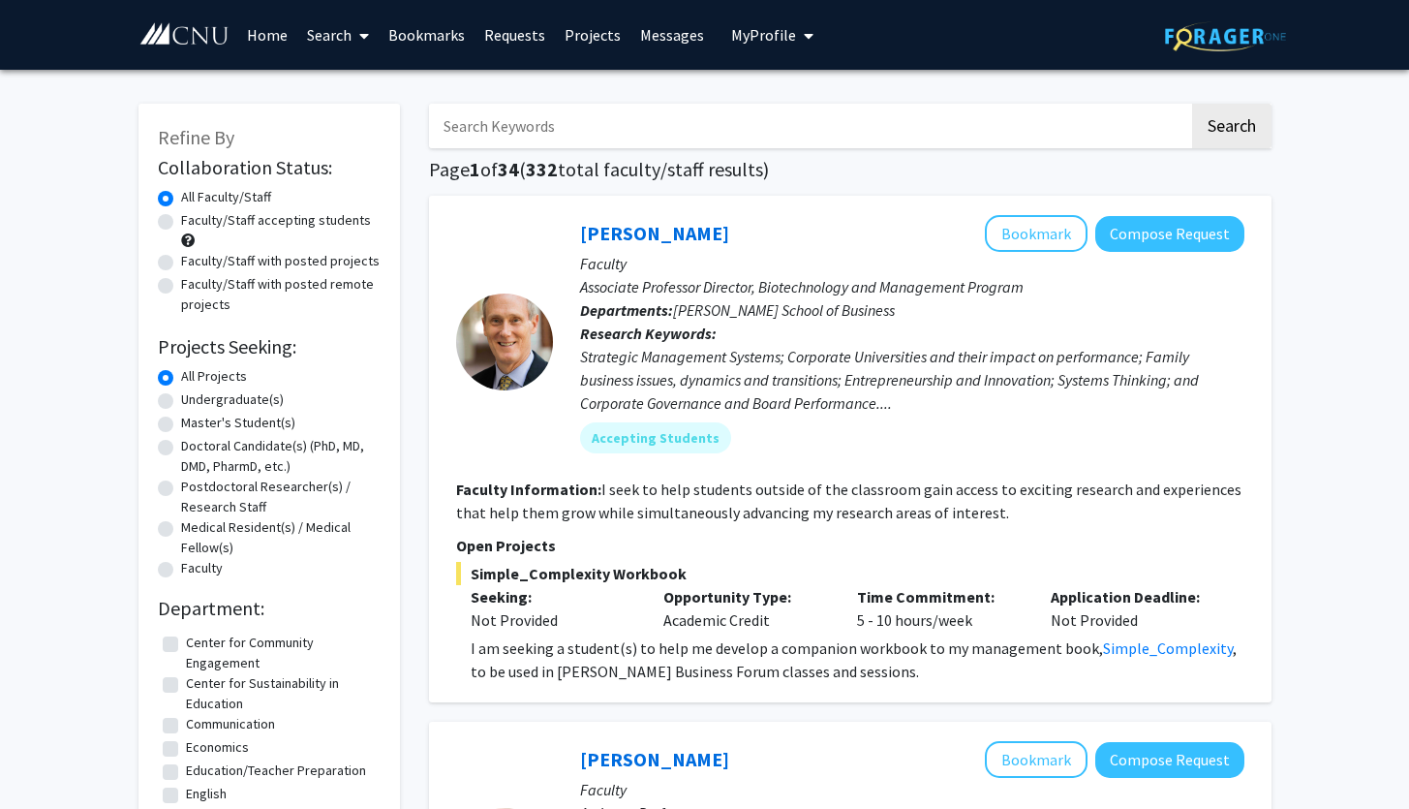
click at [238, 391] on label "Undergraduate(s)" at bounding box center [232, 399] width 103 height 20
click at [194, 391] on input "Undergraduate(s)" at bounding box center [187, 395] width 13 height 13
radio input "true"
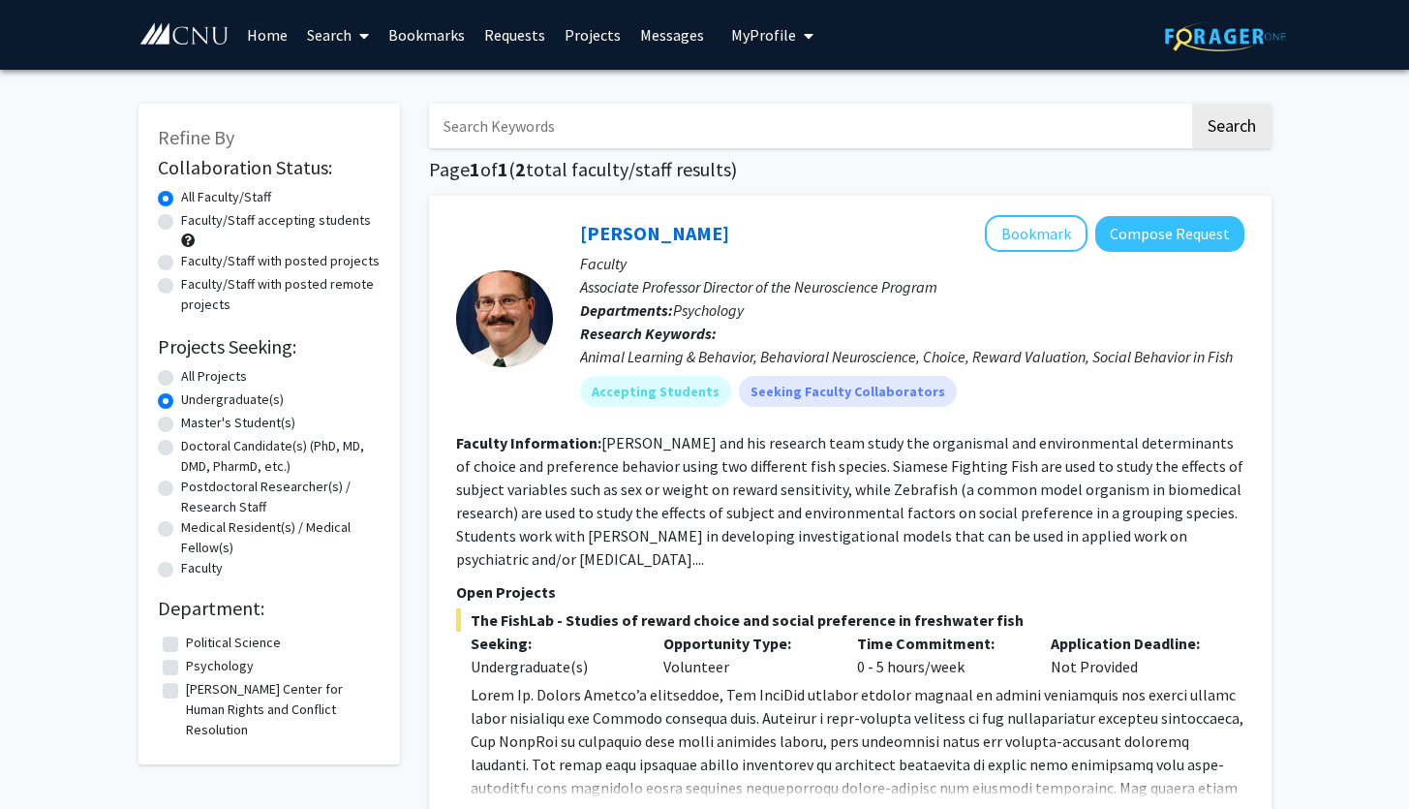
click at [234, 665] on label "Psychology" at bounding box center [220, 666] width 68 height 20
click at [199, 665] on input "Psychology" at bounding box center [192, 662] width 13 height 13
checkbox input "true"
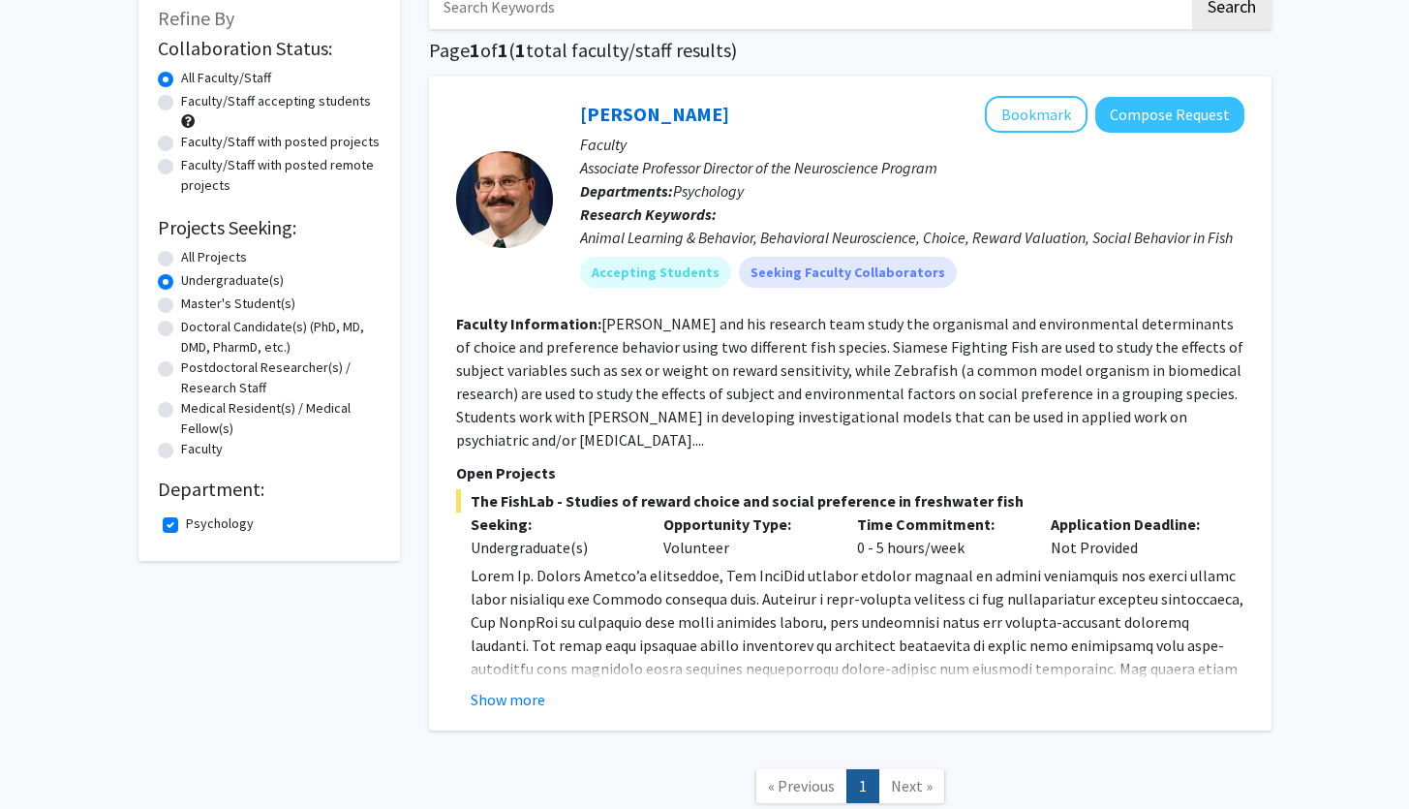
scroll to position [122, 0]
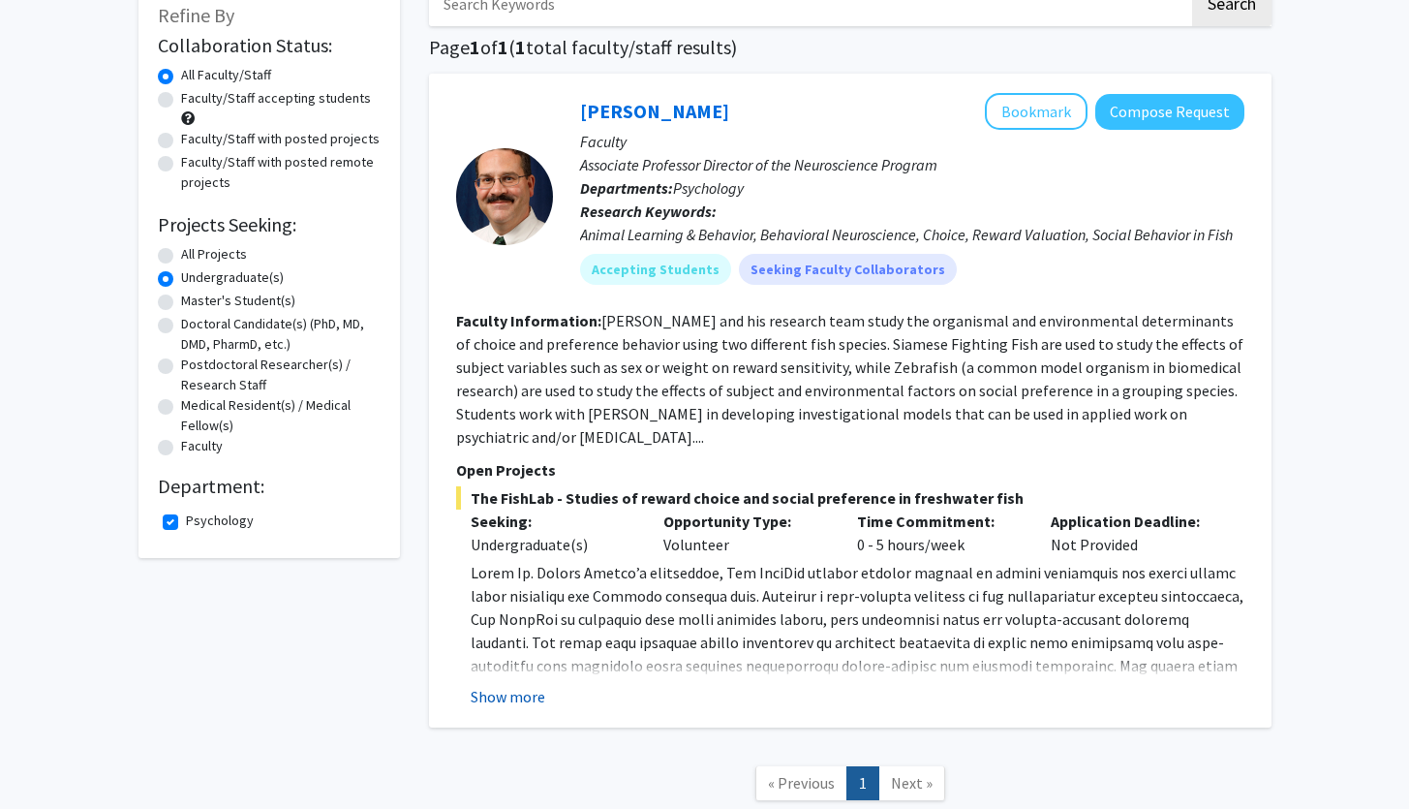
click at [528, 702] on button "Show more" at bounding box center [508, 696] width 75 height 23
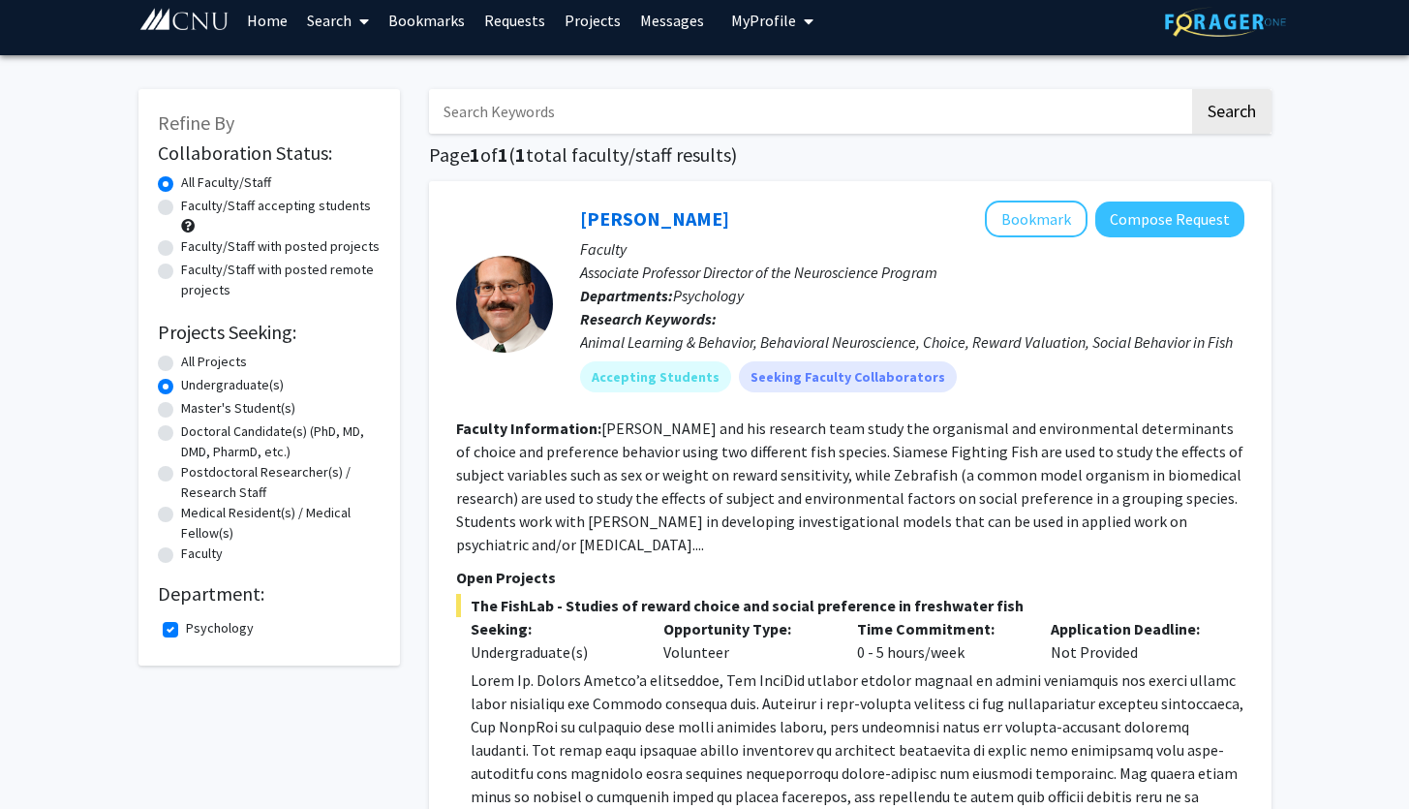
scroll to position [0, 0]
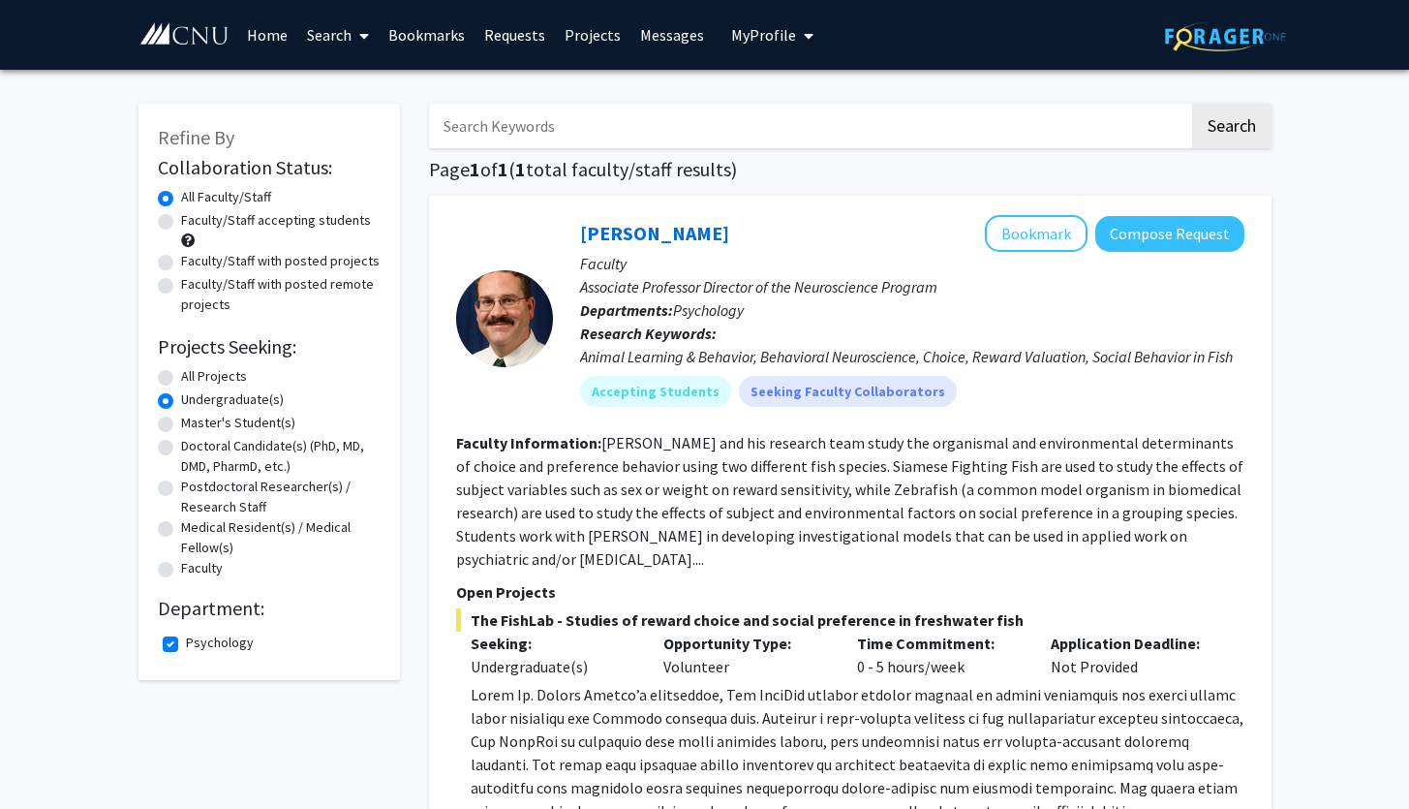
click at [186, 637] on label "Psychology" at bounding box center [220, 643] width 68 height 20
click at [186, 637] on input "Psychology" at bounding box center [192, 639] width 13 height 13
checkbox input "false"
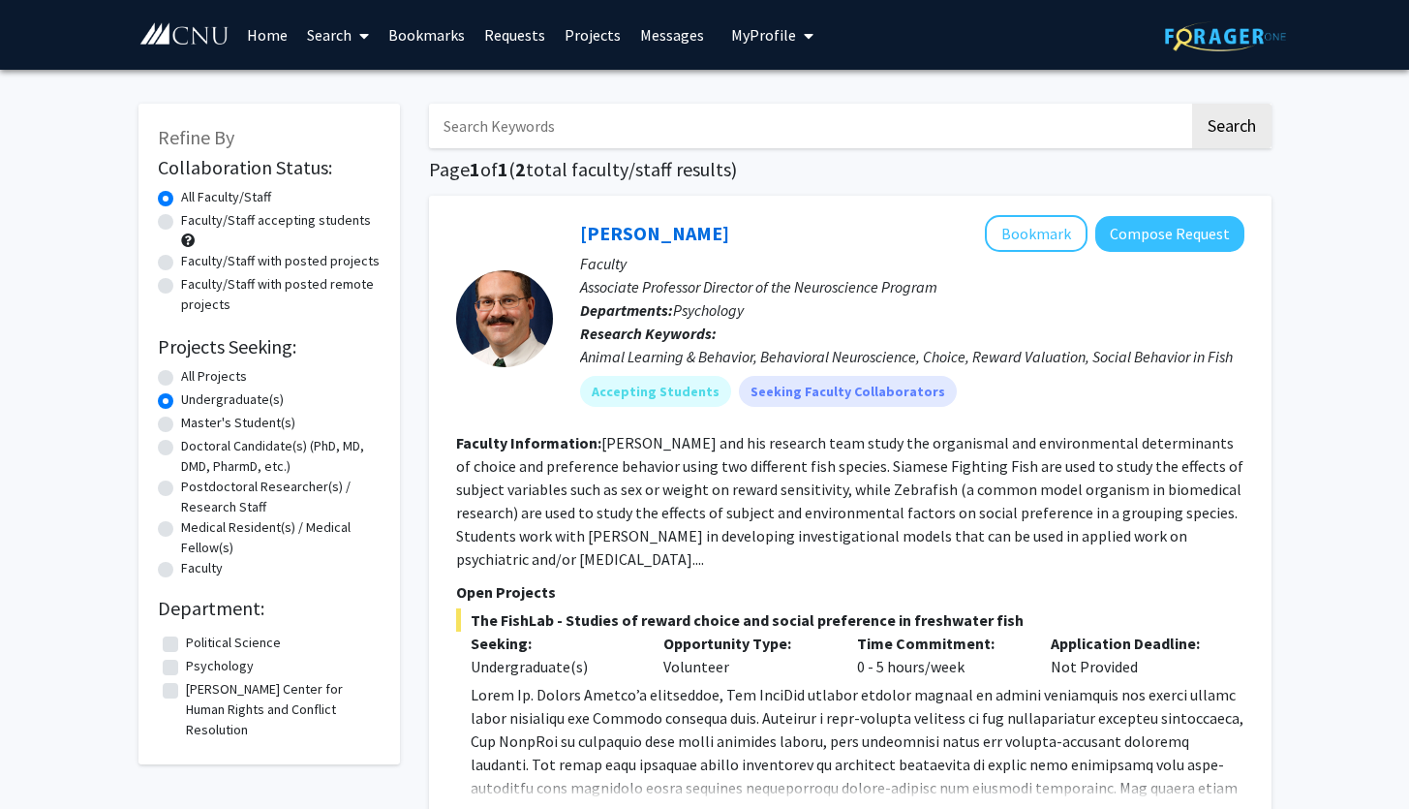
click at [211, 381] on label "All Projects" at bounding box center [214, 376] width 66 height 20
click at [194, 379] on input "All Projects" at bounding box center [187, 372] width 13 height 13
radio input "true"
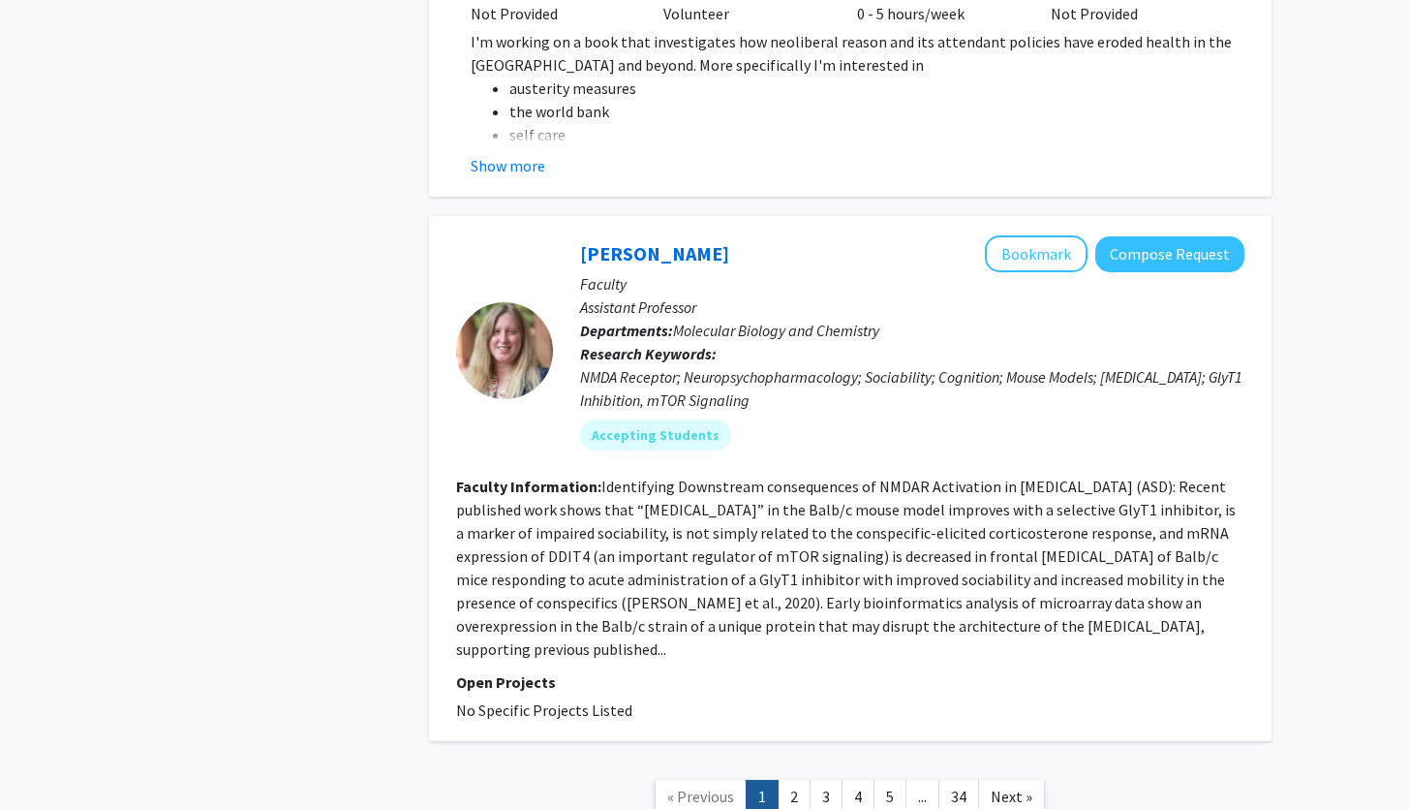
scroll to position [6104, 0]
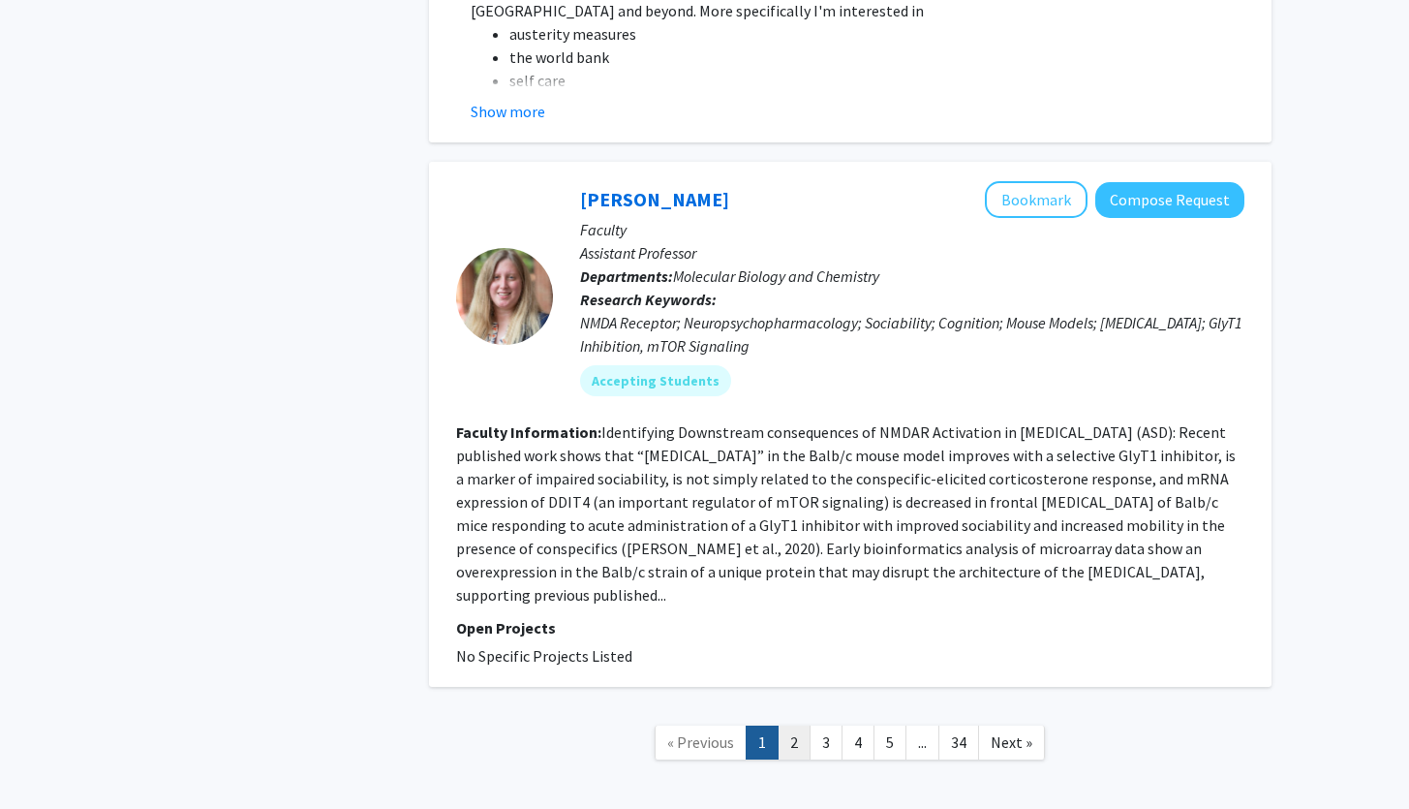
click at [788, 726] on link "2" at bounding box center [794, 743] width 33 height 34
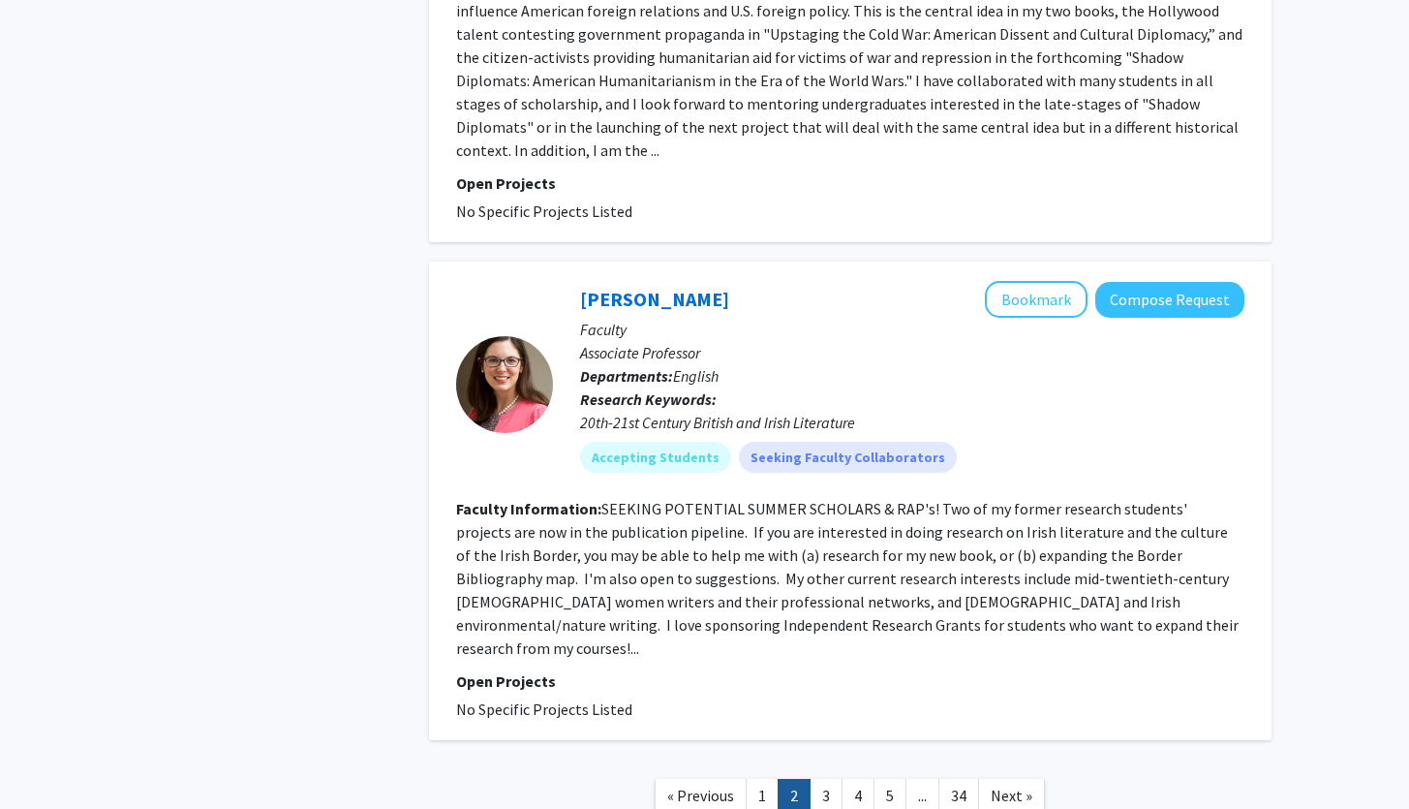
scroll to position [4126, 0]
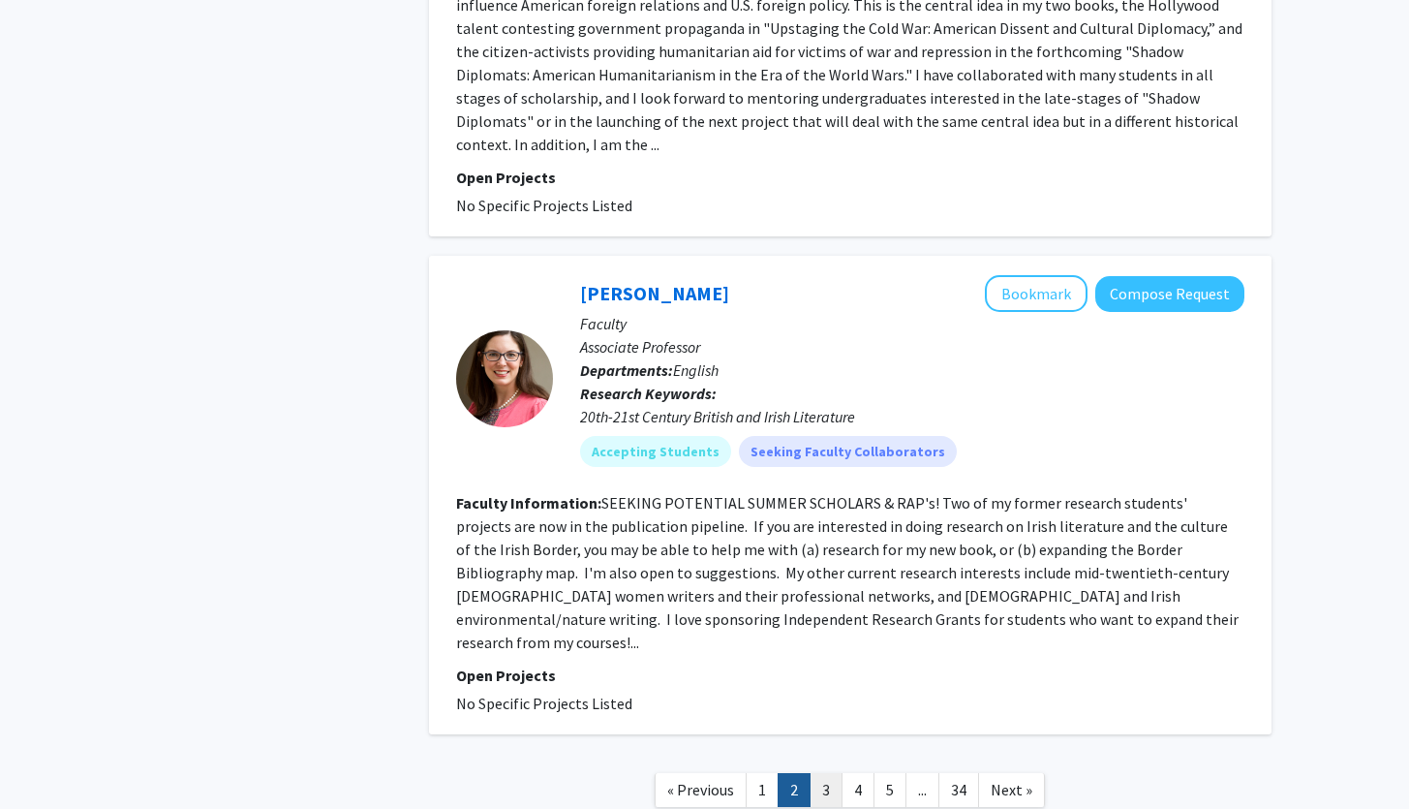
click at [829, 773] on link "3" at bounding box center [826, 790] width 33 height 34
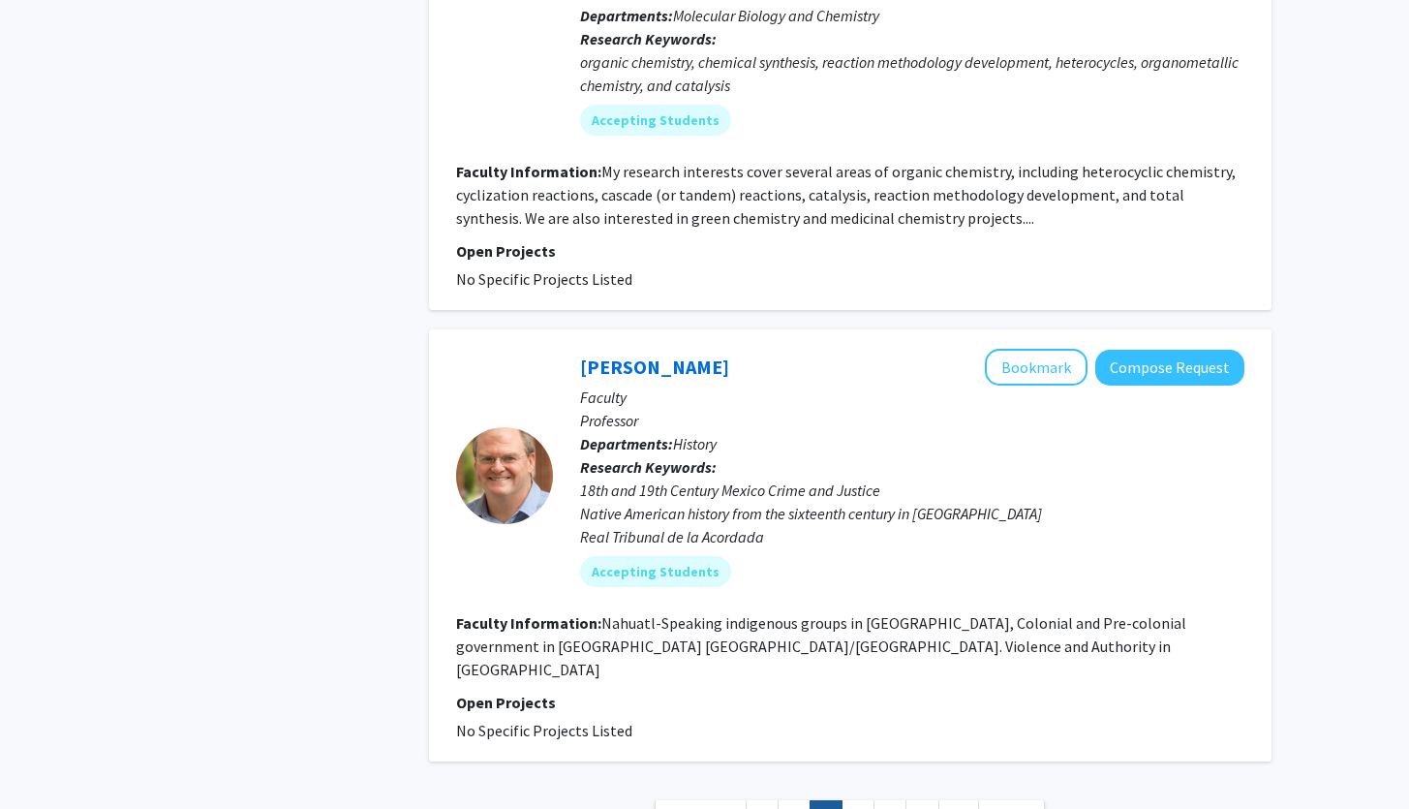
scroll to position [4219, 0]
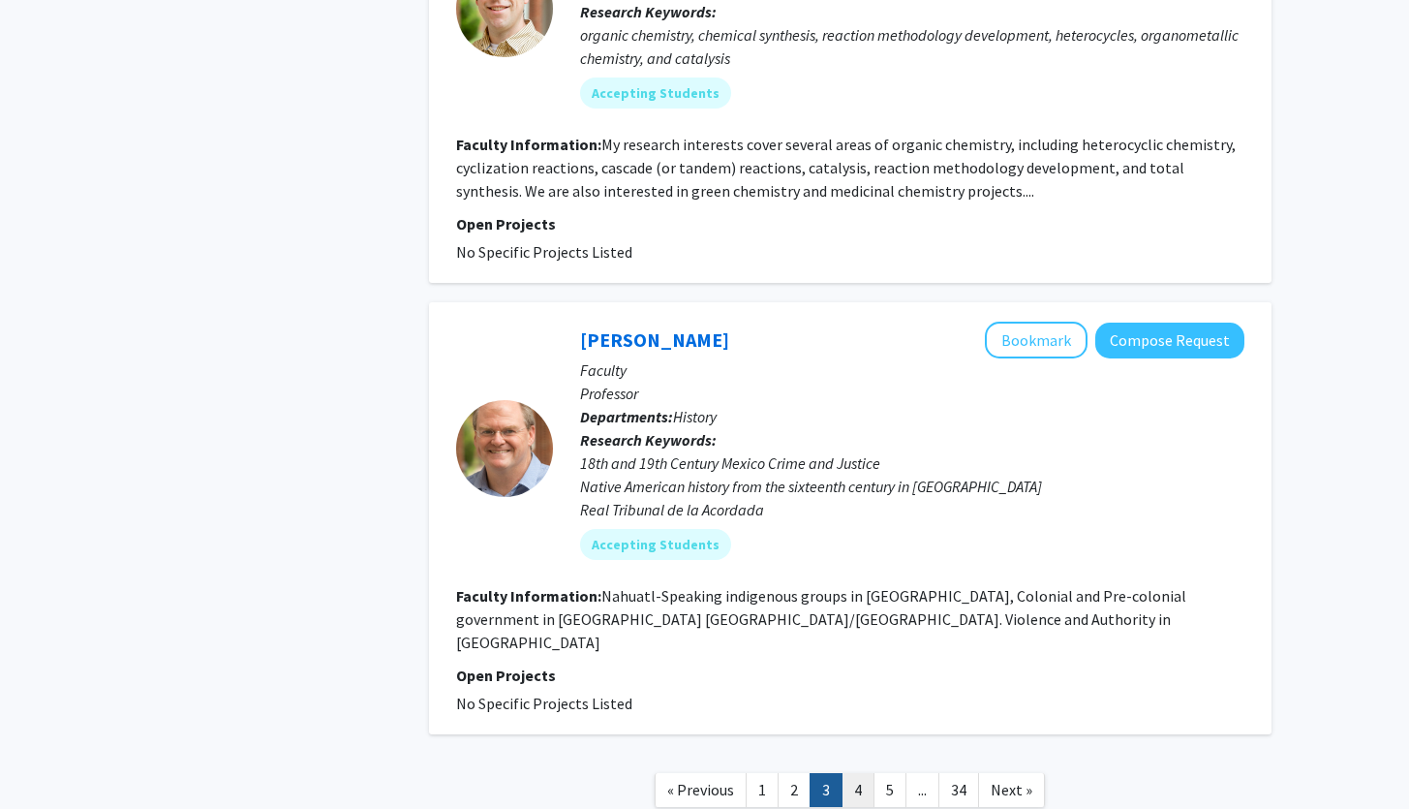
click at [867, 773] on link "4" at bounding box center [858, 790] width 33 height 34
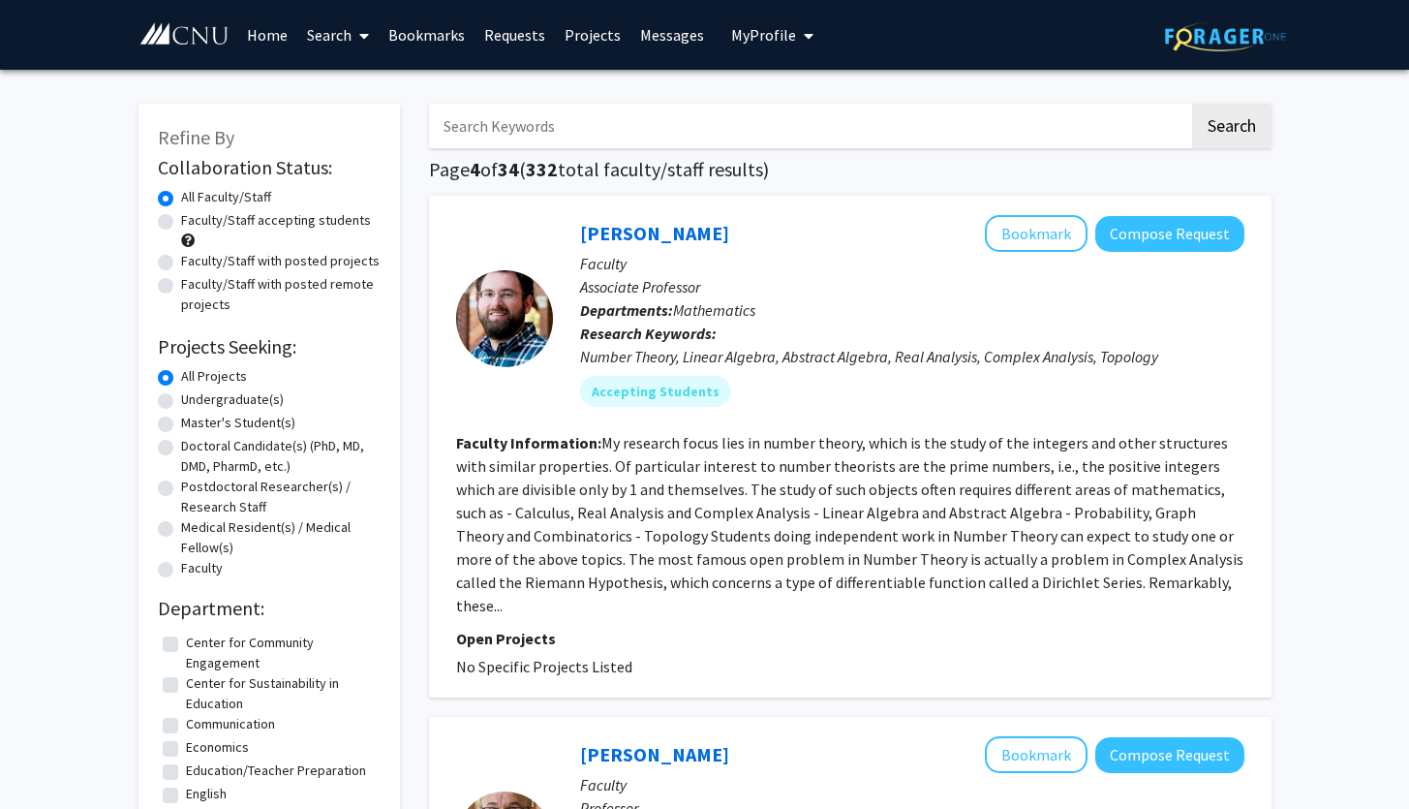
click at [231, 398] on label "Undergraduate(s)" at bounding box center [232, 399] width 103 height 20
click at [194, 398] on input "Undergraduate(s)" at bounding box center [187, 395] width 13 height 13
radio input "true"
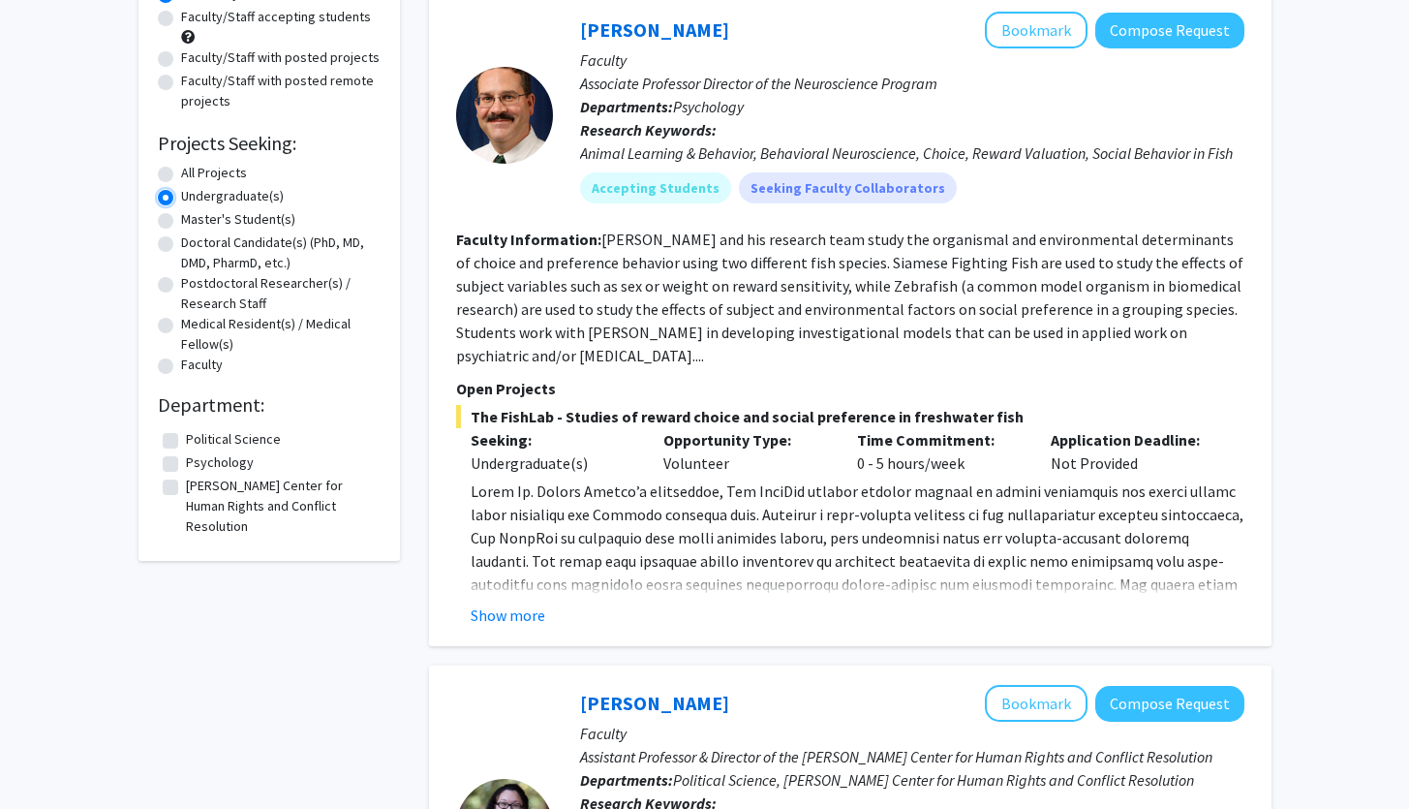
scroll to position [189, 0]
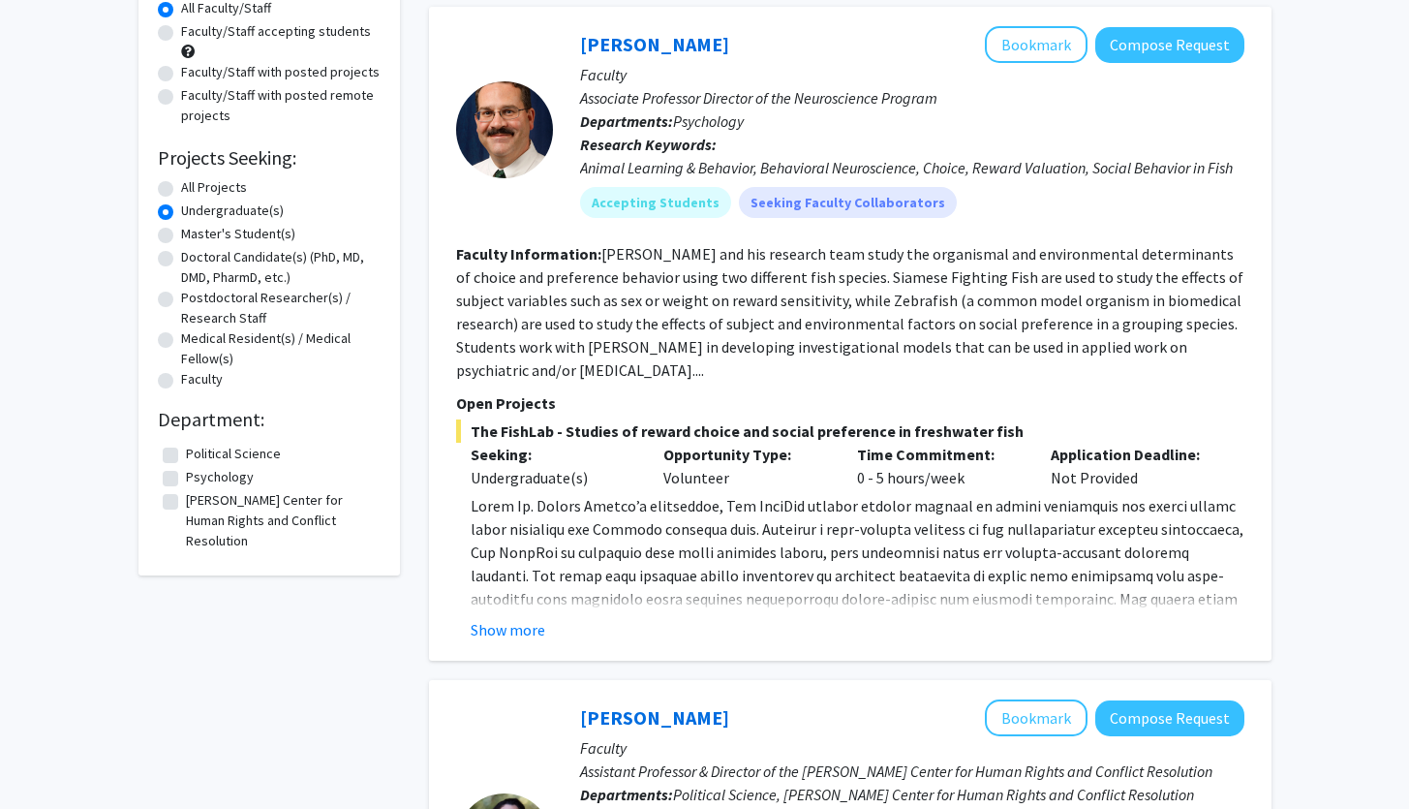
click at [195, 33] on label "Faculty/Staff accepting students" at bounding box center [276, 31] width 190 height 20
click at [194, 33] on input "Faculty/Staff accepting students" at bounding box center [187, 27] width 13 height 13
radio input "true"
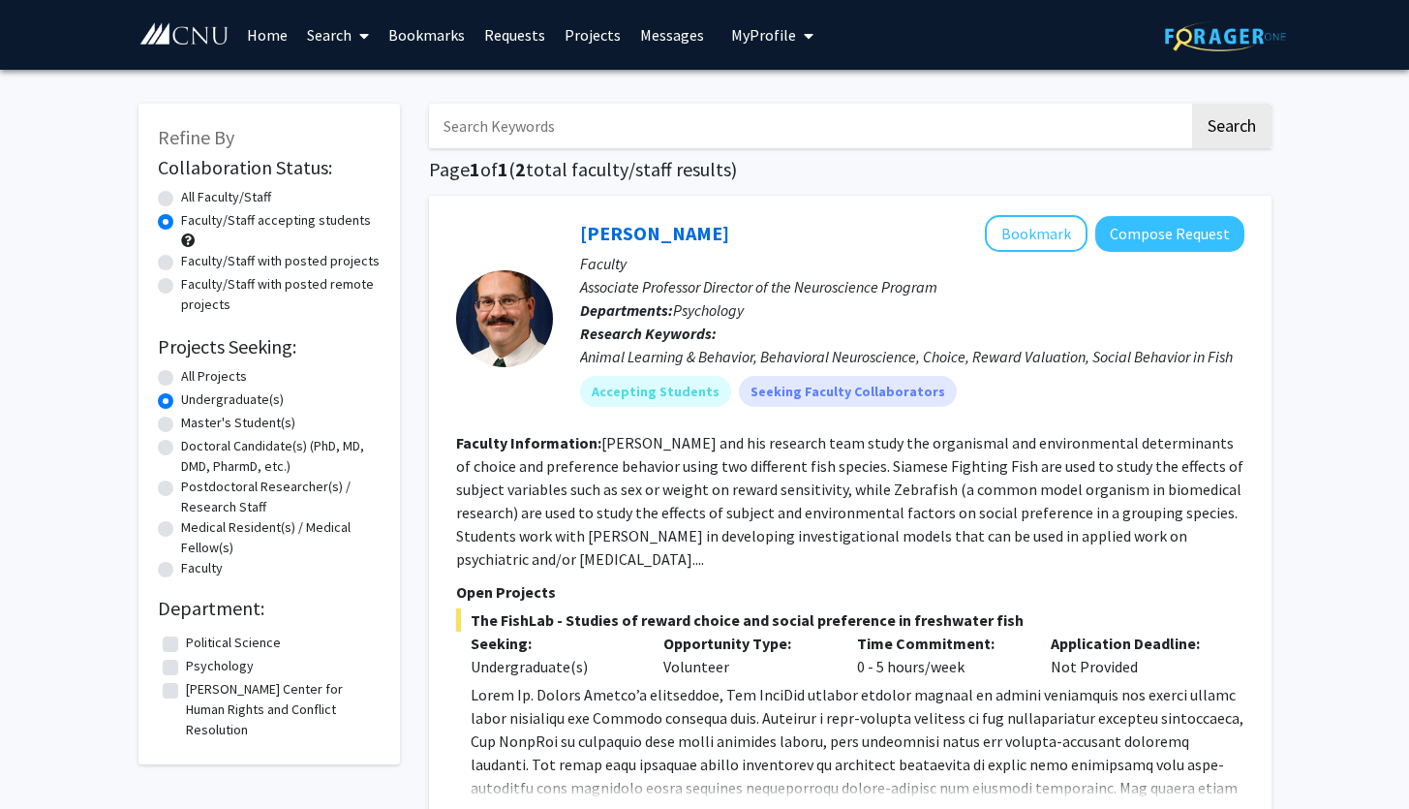
click at [239, 664] on label "Psychology" at bounding box center [220, 666] width 68 height 20
click at [199, 664] on input "Psychology" at bounding box center [192, 662] width 13 height 13
checkbox input "true"
click at [652, 235] on link "Drew Velkey" at bounding box center [654, 233] width 149 height 24
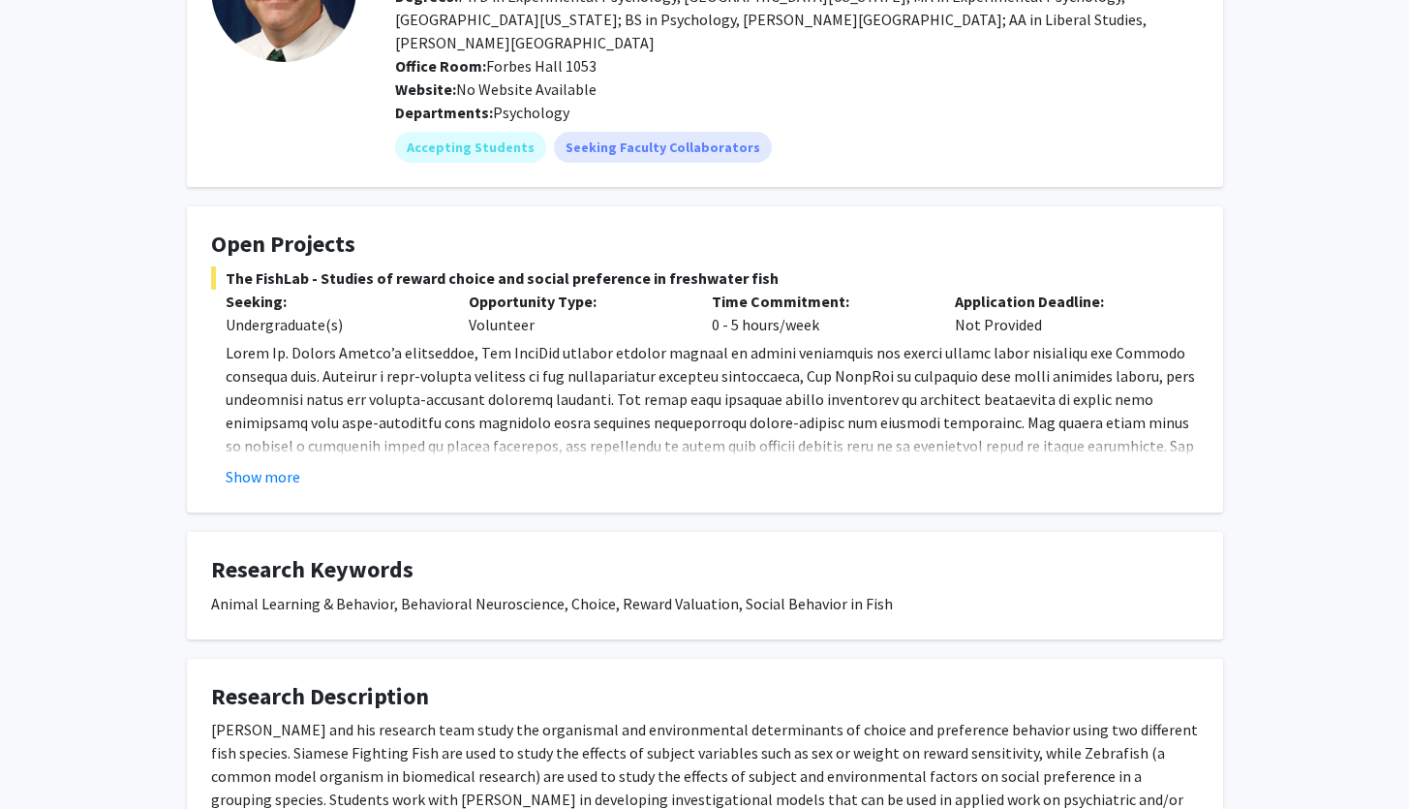
scroll to position [194, 0]
click at [258, 463] on button "Show more" at bounding box center [263, 474] width 75 height 23
